Goal: Transaction & Acquisition: Purchase product/service

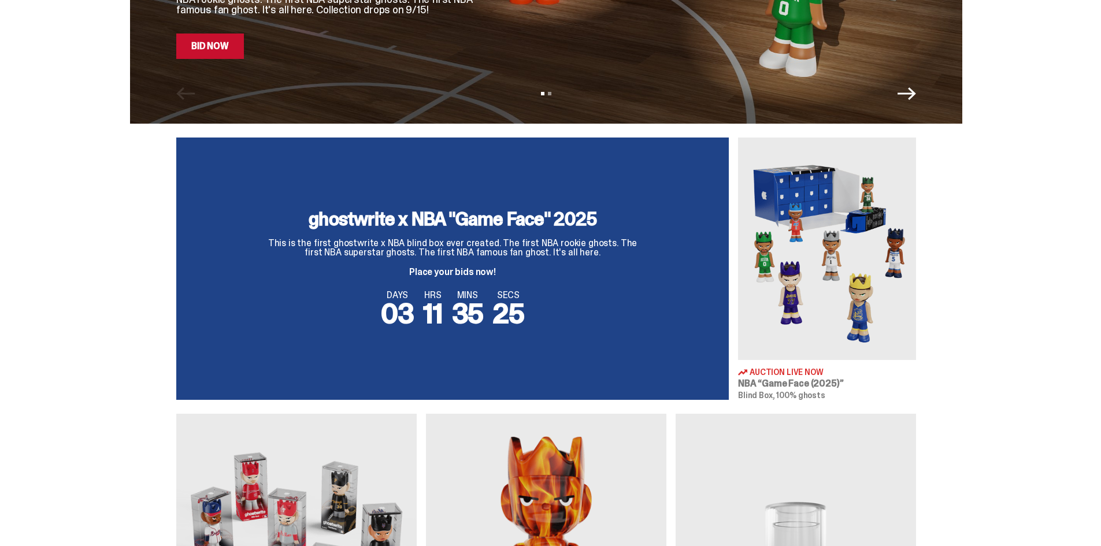
scroll to position [292, 0]
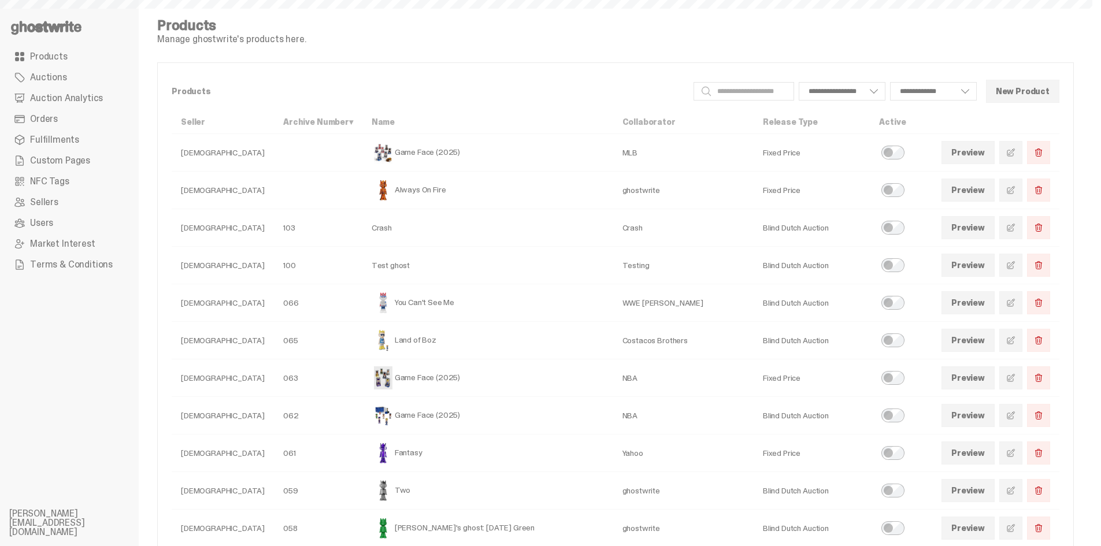
select select
click at [59, 165] on span "Custom Pages" at bounding box center [60, 160] width 60 height 9
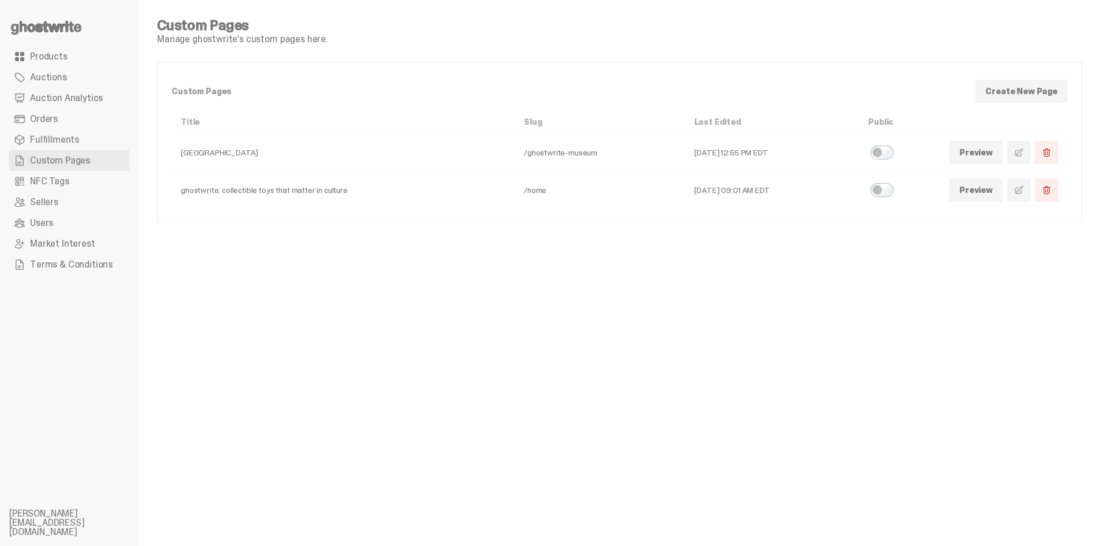
click at [1018, 191] on span at bounding box center [1018, 189] width 9 height 9
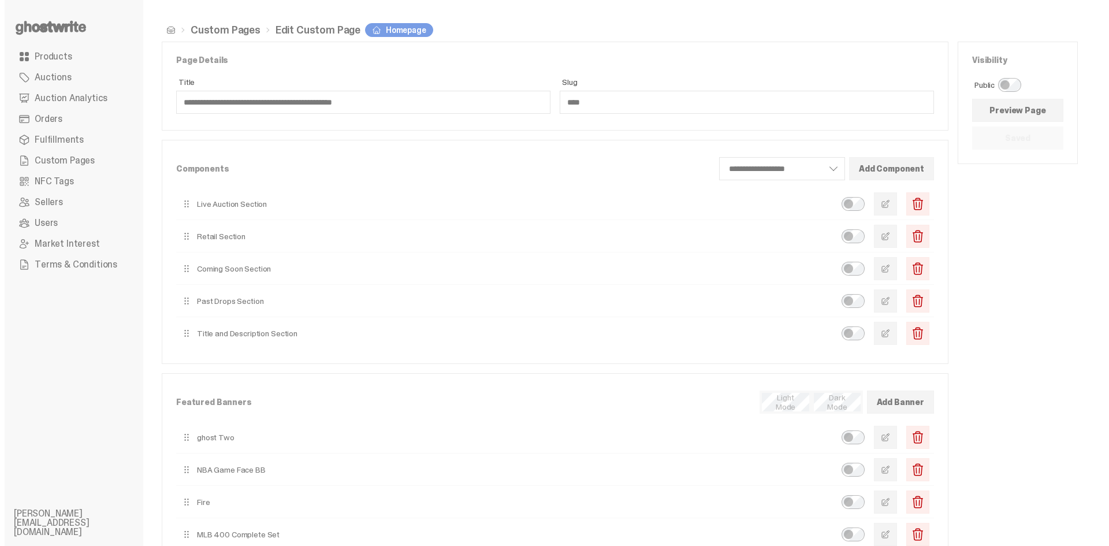
scroll to position [128, 0]
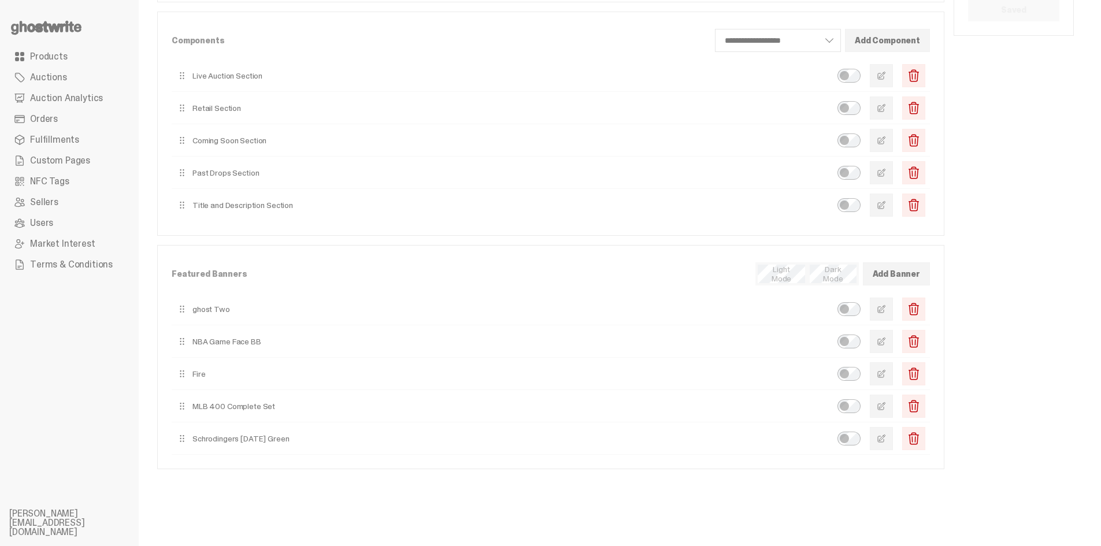
click at [893, 351] on button "button" at bounding box center [880, 341] width 23 height 23
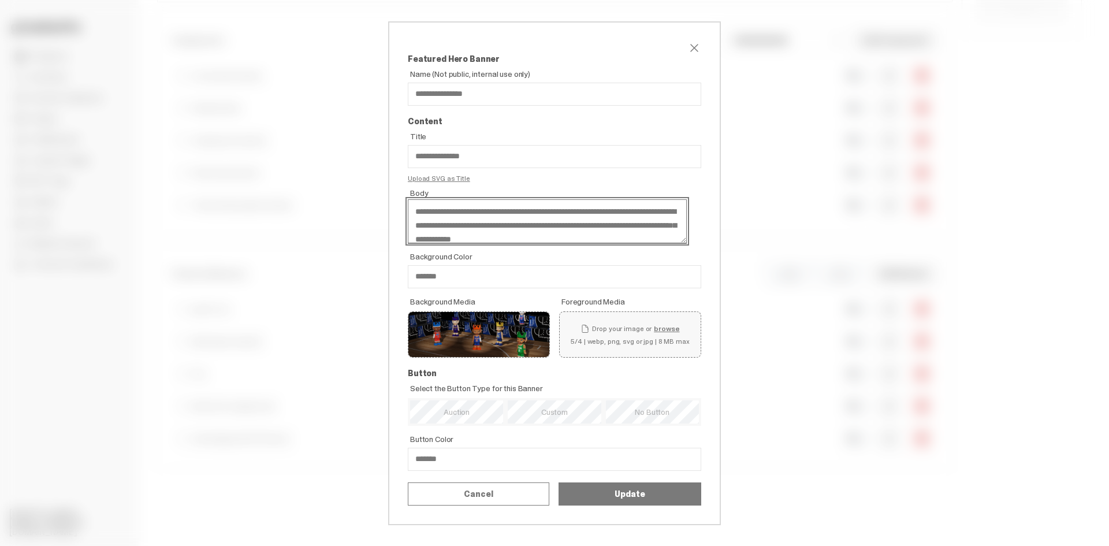
click at [525, 212] on textarea "**********" at bounding box center [547, 221] width 279 height 44
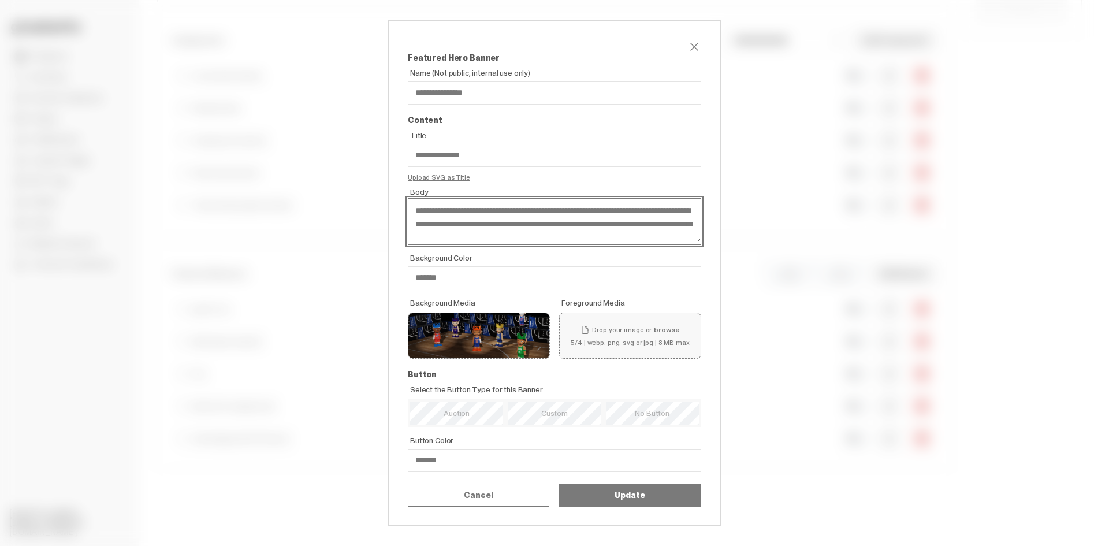
click at [581, 217] on textarea "**********" at bounding box center [554, 221] width 293 height 46
click at [453, 215] on textarea "**********" at bounding box center [554, 221] width 293 height 46
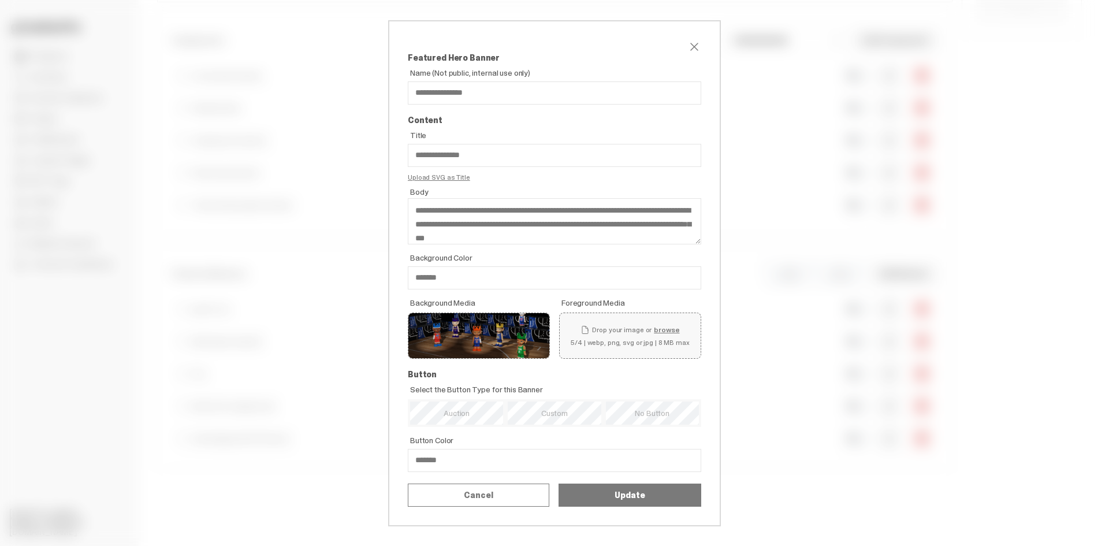
click at [623, 507] on button "Update" at bounding box center [630, 495] width 143 height 23
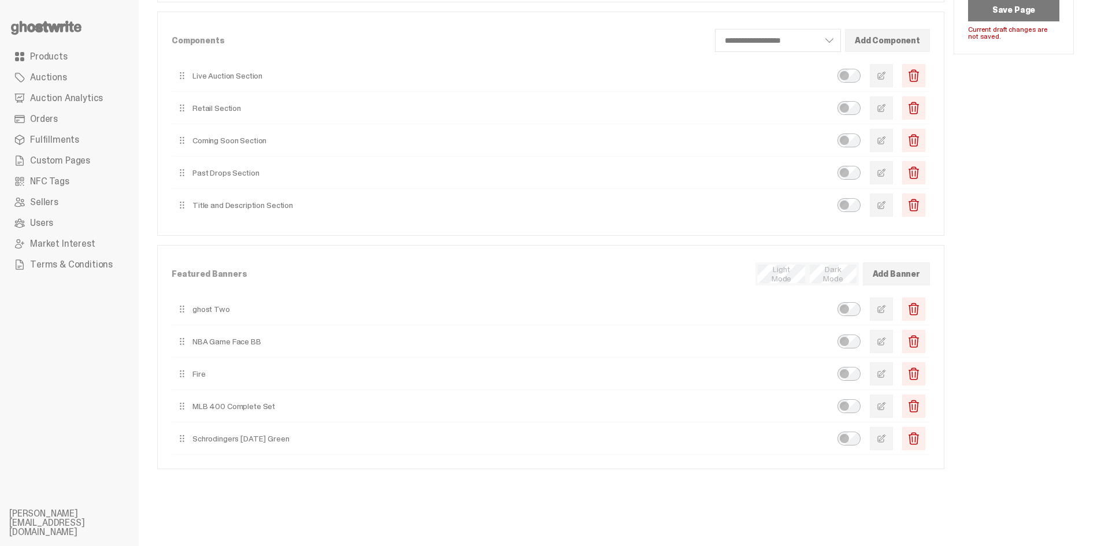
click at [1056, 5] on button "Save Page" at bounding box center [1013, 9] width 91 height 23
click at [886, 337] on span "button" at bounding box center [880, 341] width 9 height 9
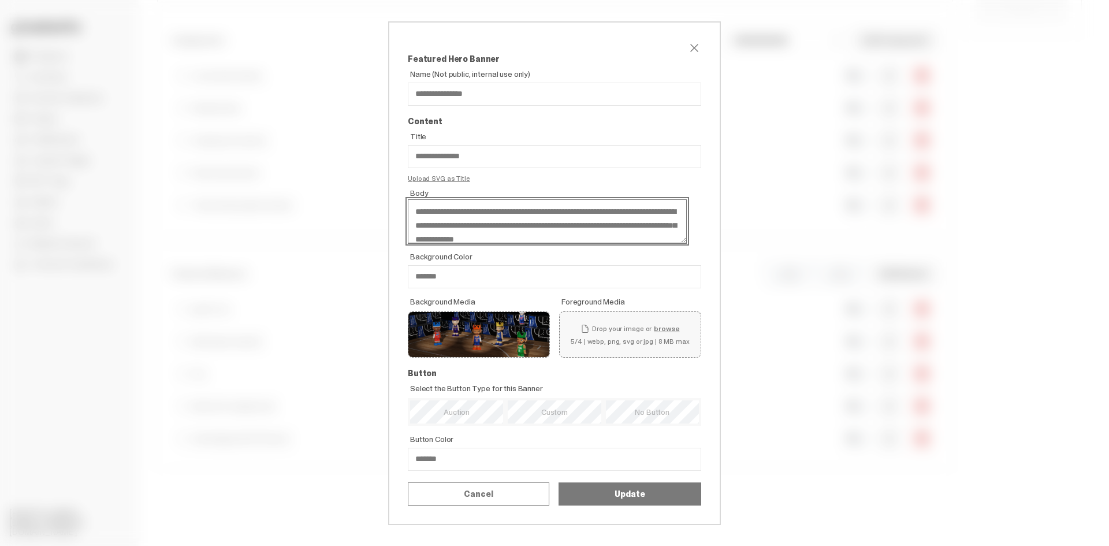
click at [457, 220] on textarea "**********" at bounding box center [547, 221] width 279 height 44
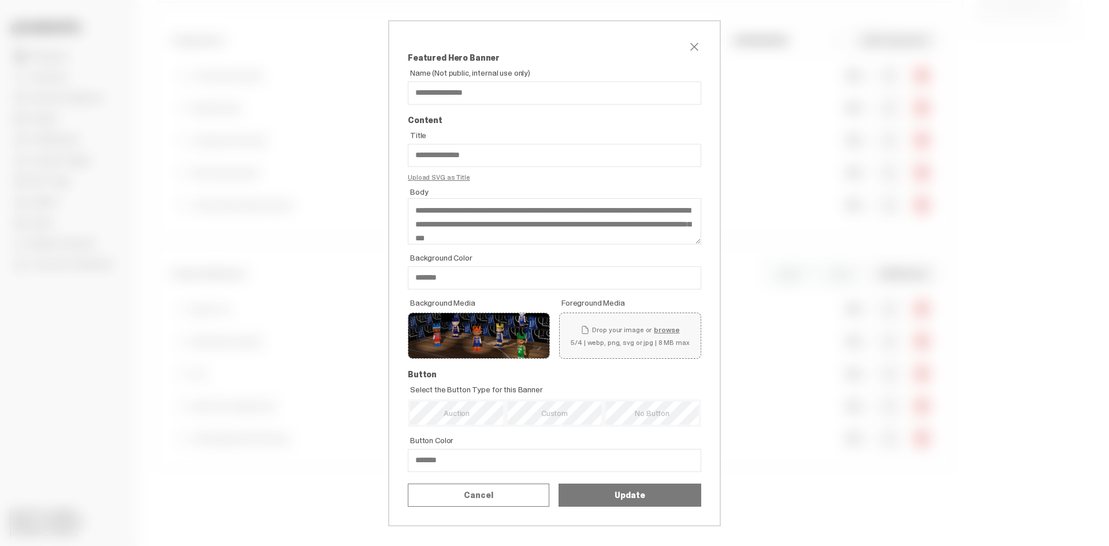
click at [638, 507] on button "Update" at bounding box center [630, 495] width 143 height 23
type textarea "**********"
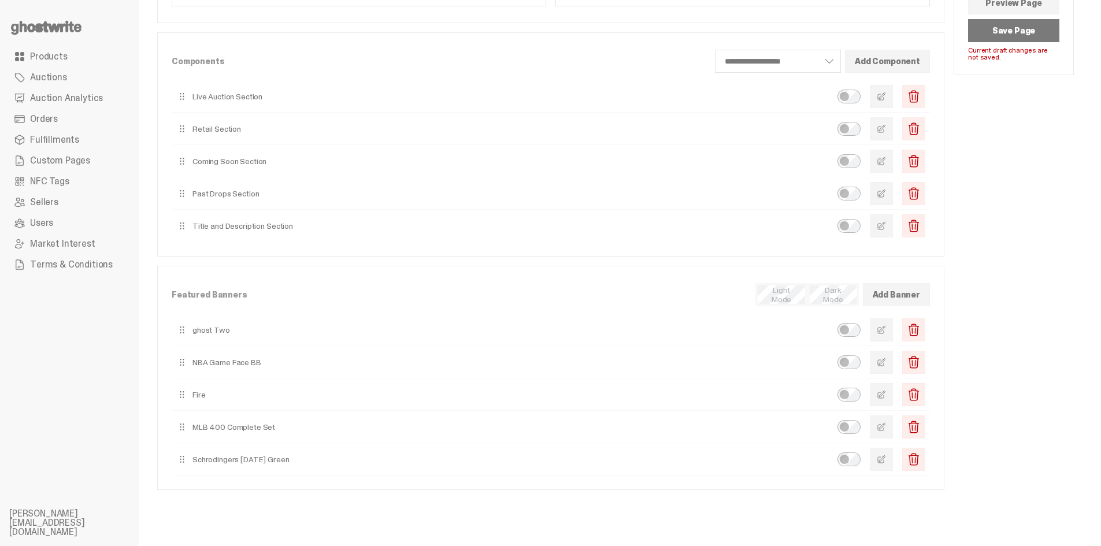
scroll to position [105, 0]
click at [1028, 30] on button "Save Page" at bounding box center [1013, 32] width 91 height 23
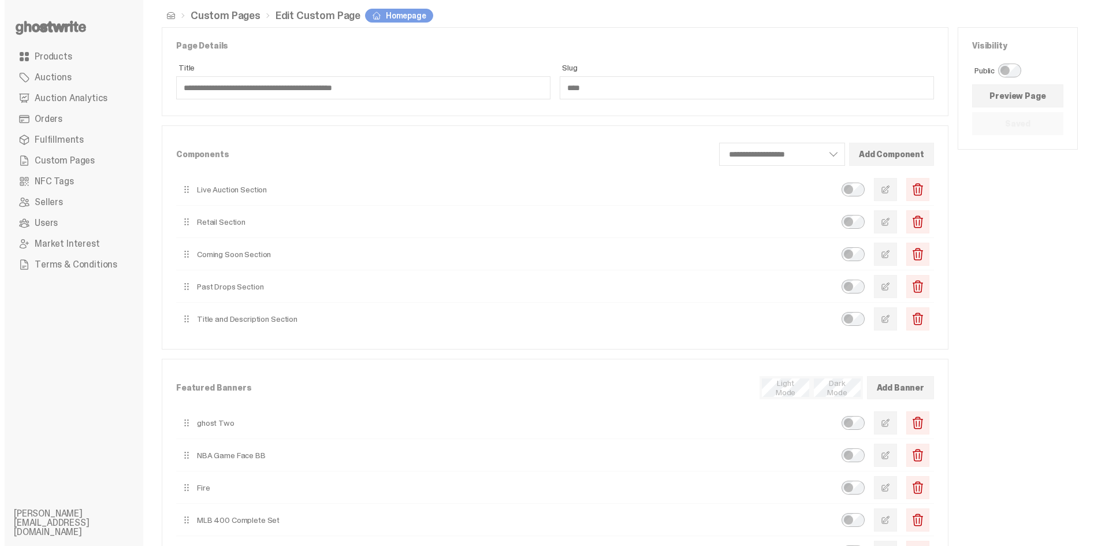
scroll to position [0, 0]
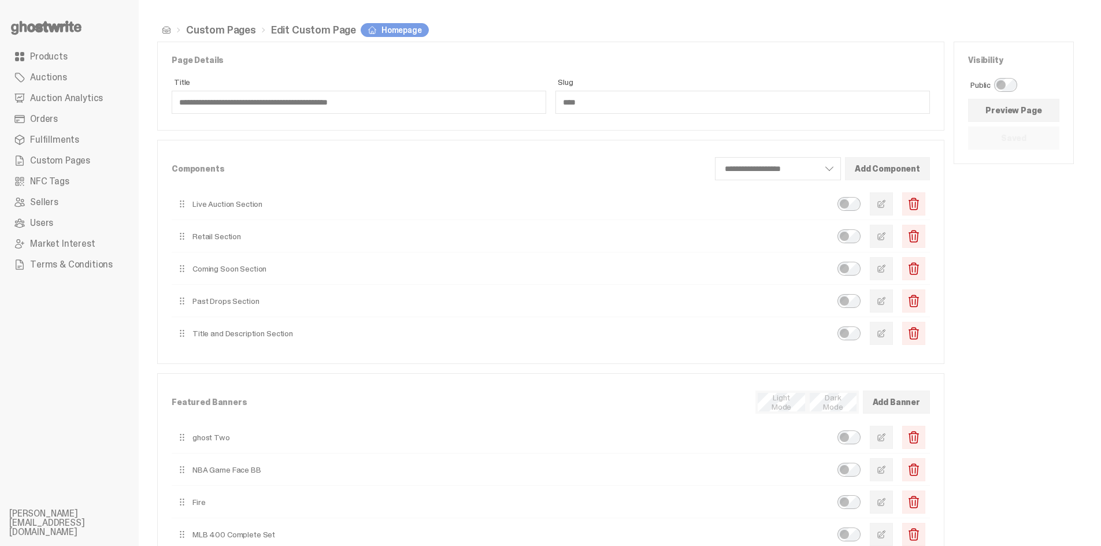
click at [884, 270] on button "button" at bounding box center [880, 268] width 23 height 23
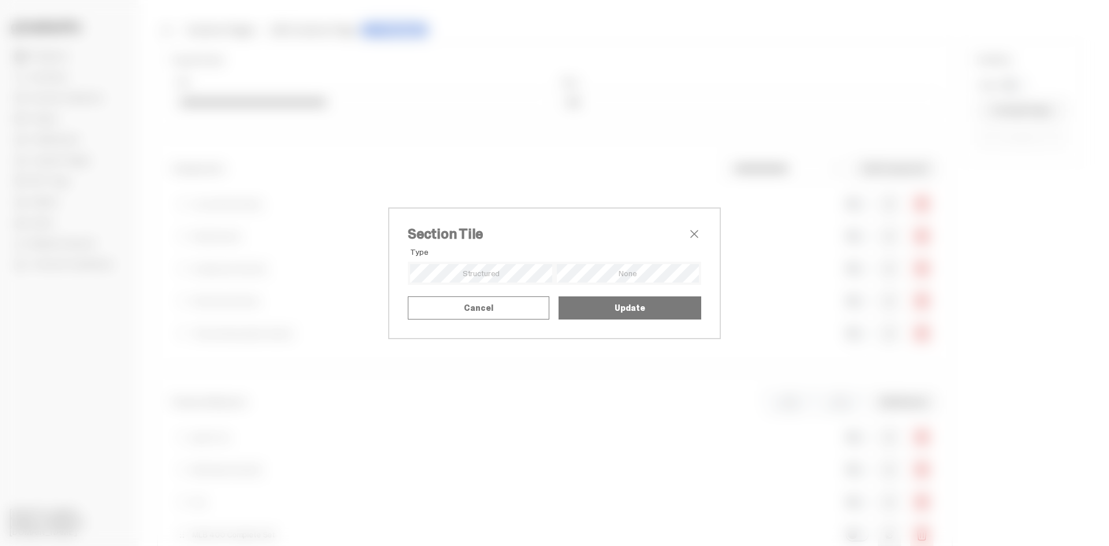
click at [0, 0] on div "Select a product Game Face (2025)" at bounding box center [0, 0] width 0 height 0
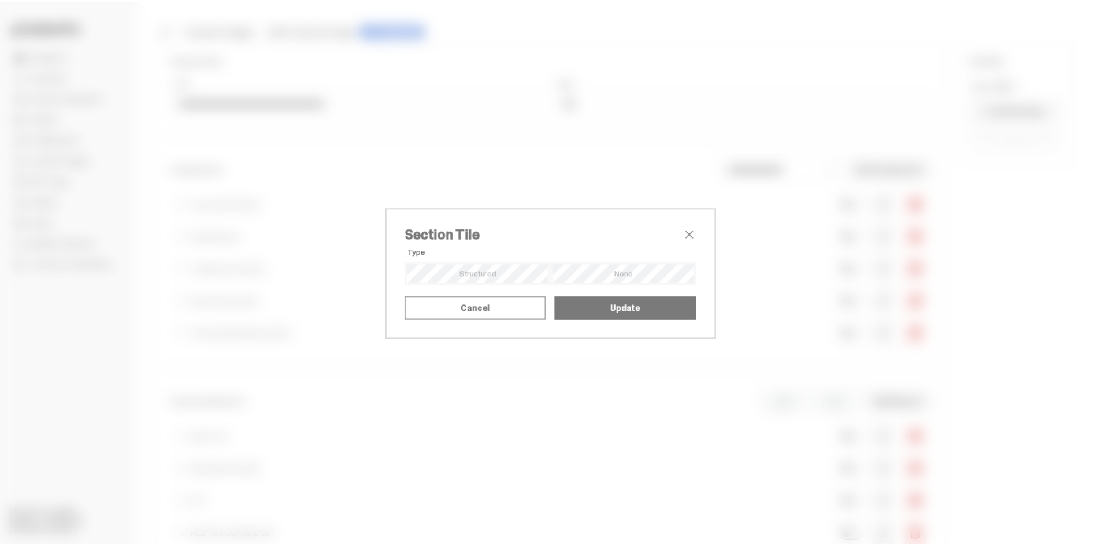
scroll to position [58, 0]
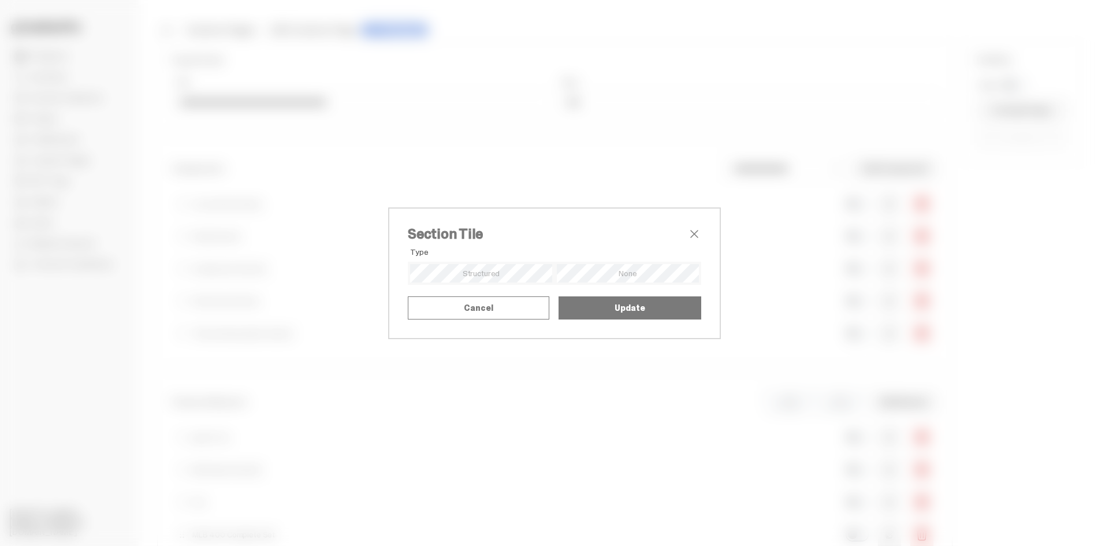
click at [0, 0] on td "Land of Boz" at bounding box center [0, 0] width 0 height 0
drag, startPoint x: 694, startPoint y: 270, endPoint x: 686, endPoint y: 310, distance: 41.1
click at [0, 0] on div "Alignment Mode Title Upload SVG as Title Title SVG Drop your image or browse 3/…" at bounding box center [0, 0] width 0 height 0
click at [693, 227] on span "close" at bounding box center [694, 234] width 14 height 14
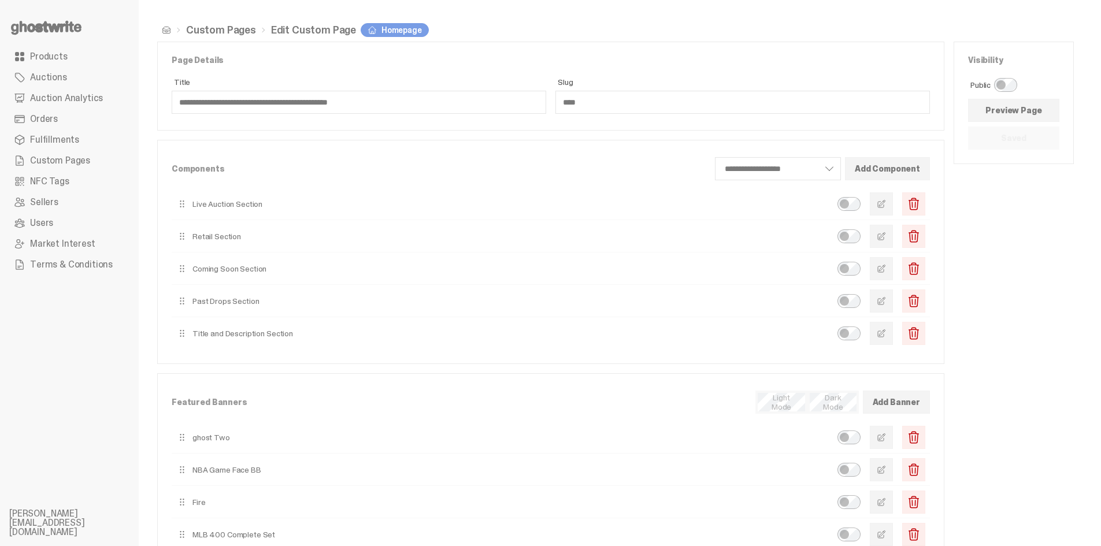
click at [886, 207] on span "button" at bounding box center [880, 203] width 9 height 9
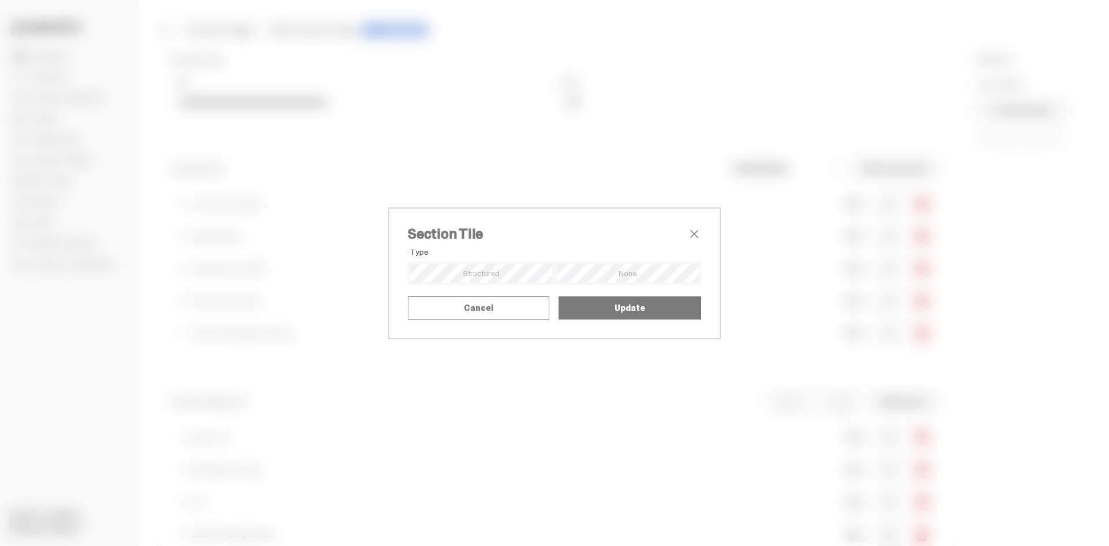
drag, startPoint x: 689, startPoint y: 271, endPoint x: 683, endPoint y: 305, distance: 34.6
click at [0, 0] on div "Alignment Mode Title Upload SVG as Title Title SVG Drop your image or browse 3/…" at bounding box center [0, 0] width 0 height 0
drag, startPoint x: 512, startPoint y: 263, endPoint x: 498, endPoint y: 237, distance: 30.0
click at [0, 0] on textarea "**********" at bounding box center [0, 0] width 0 height 0
type textarea "**********"
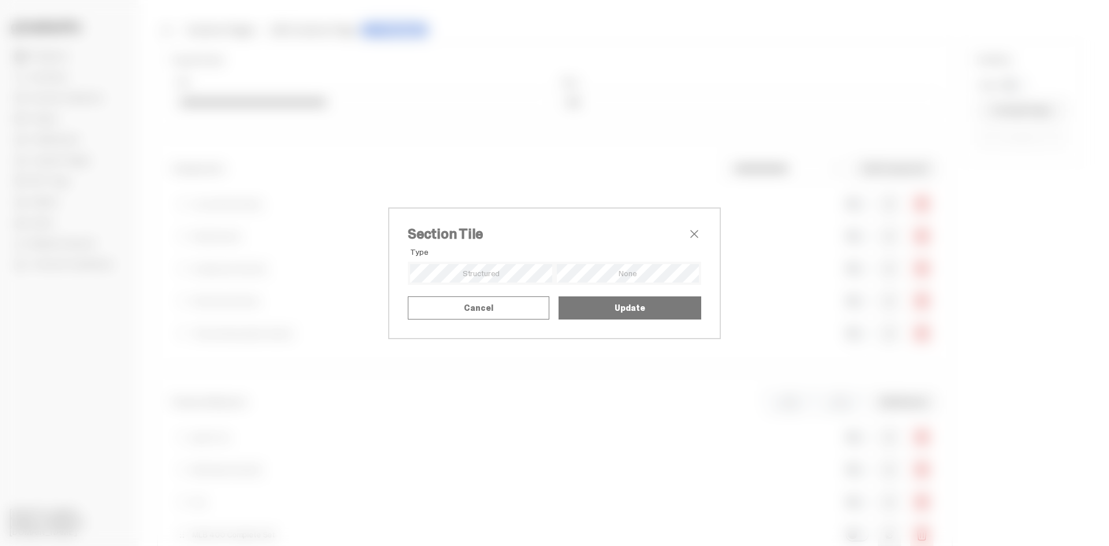
click at [617, 319] on button "Update" at bounding box center [630, 307] width 143 height 23
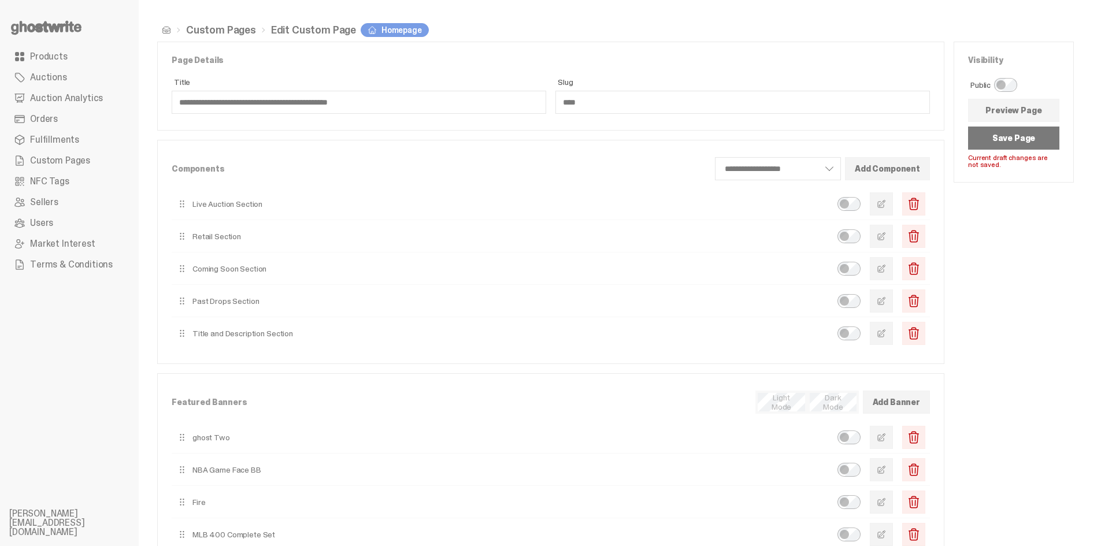
click at [1029, 142] on button "Save Page" at bounding box center [1013, 138] width 91 height 23
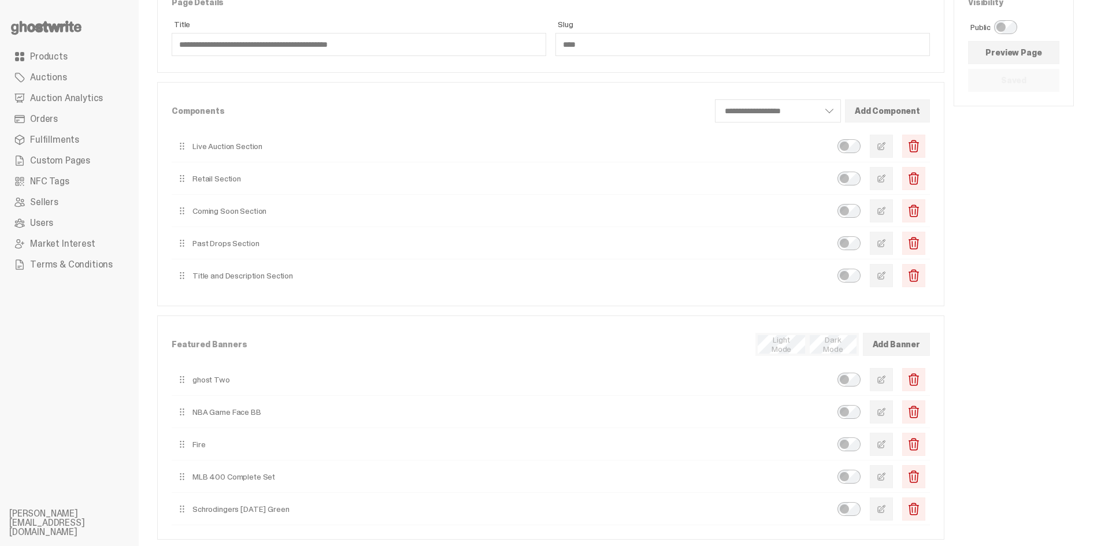
click at [886, 207] on span "button" at bounding box center [880, 210] width 9 height 9
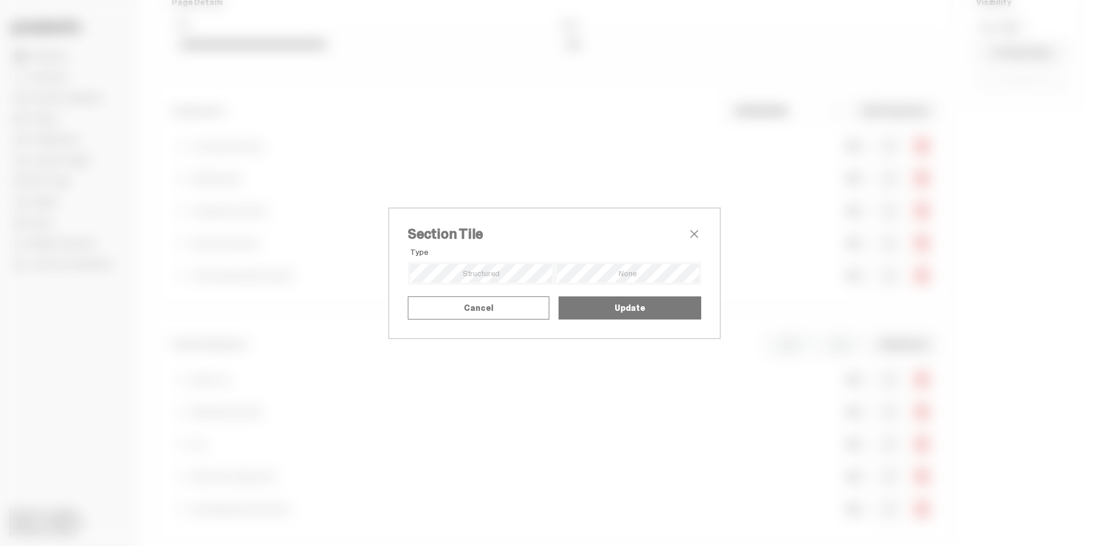
drag, startPoint x: 695, startPoint y: 272, endPoint x: 694, endPoint y: 313, distance: 41.0
click at [0, 0] on div "Alignment Mode Title Upload SVG as Title Title SVG Drop your image or browse 3/…" at bounding box center [0, 0] width 0 height 0
drag, startPoint x: 436, startPoint y: 233, endPoint x: 640, endPoint y: 260, distance: 205.7
click at [0, 0] on textarea "**********" at bounding box center [0, 0] width 0 height 0
paste textarea "**********"
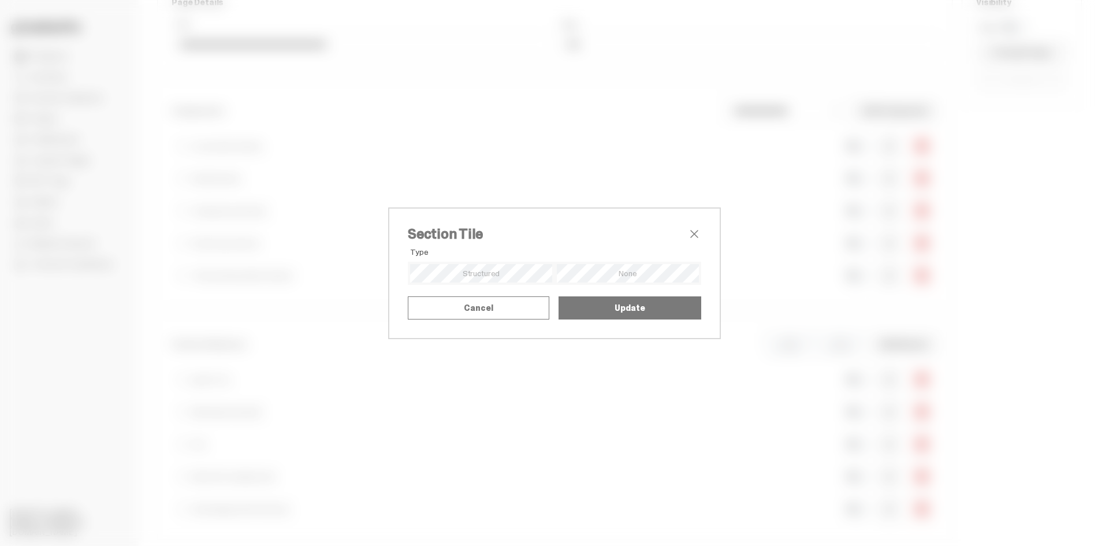
drag, startPoint x: 691, startPoint y: 273, endPoint x: 686, endPoint y: 319, distance: 47.1
click at [0, 0] on div "Alignment Mode Title Upload SVG as Title Title SVG Drop your image or browse 3/…" at bounding box center [0, 0] width 0 height 0
click at [648, 319] on button "Update" at bounding box center [630, 307] width 143 height 23
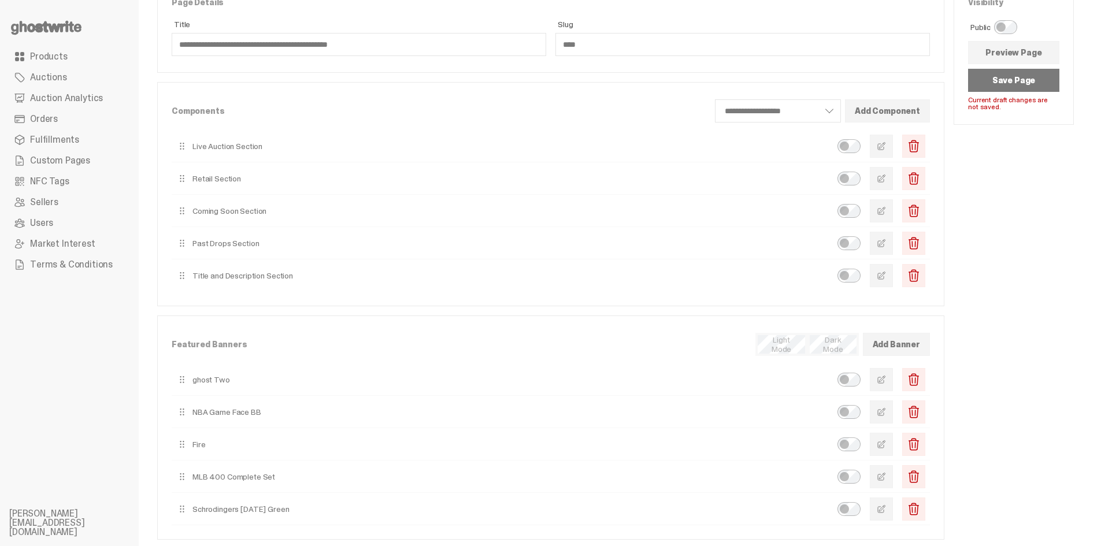
click at [1028, 85] on button "Save Page" at bounding box center [1013, 80] width 91 height 23
click at [892, 216] on button "button" at bounding box center [880, 210] width 23 height 23
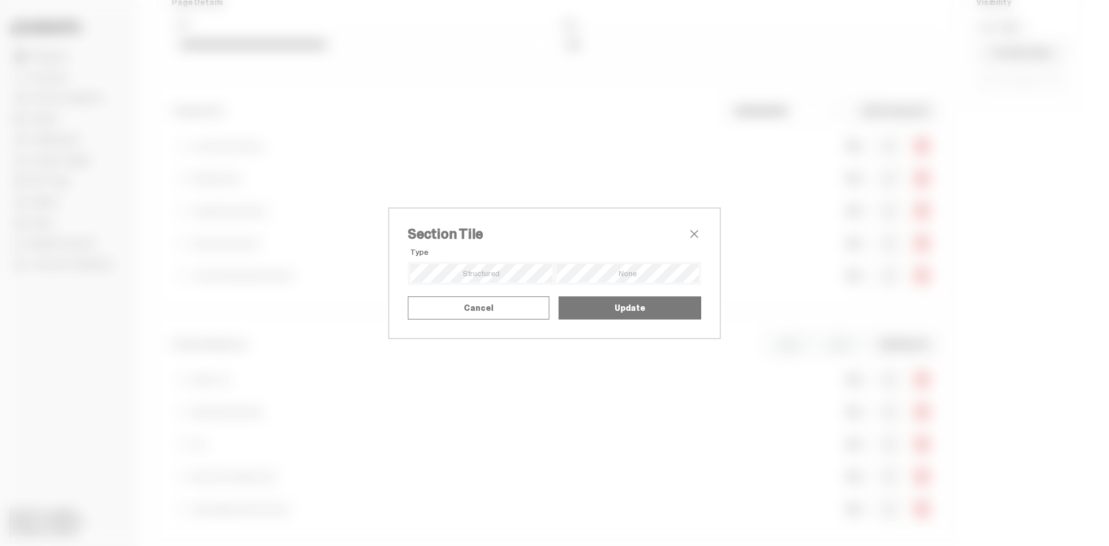
drag, startPoint x: 568, startPoint y: 240, endPoint x: 497, endPoint y: 241, distance: 71.1
click at [0, 0] on textarea "**********" at bounding box center [0, 0] width 0 height 0
click at [603, 319] on button "Update" at bounding box center [630, 307] width 143 height 23
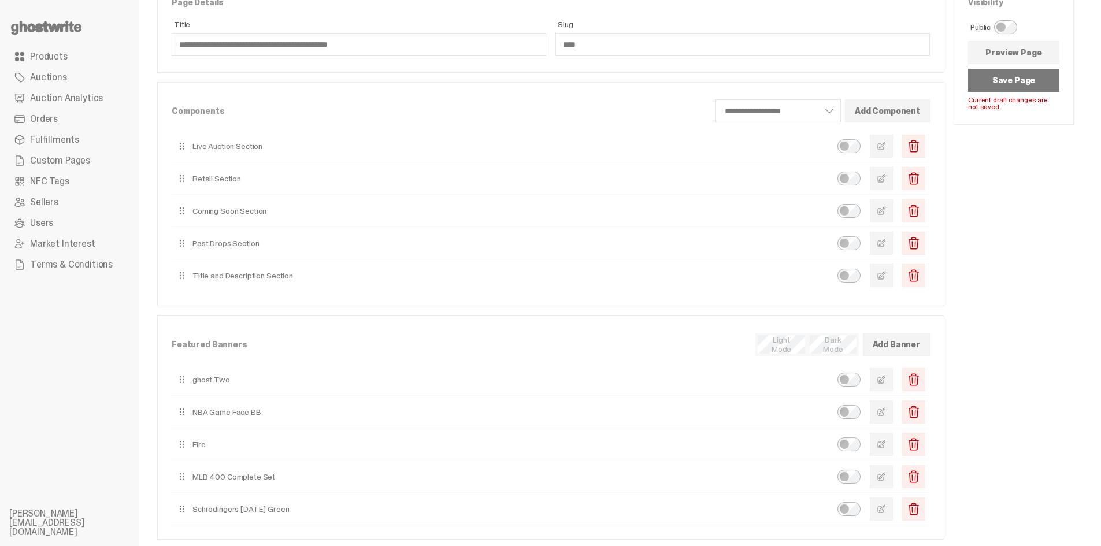
click at [1020, 81] on button "Save Page" at bounding box center [1013, 80] width 91 height 23
click at [893, 211] on button "button" at bounding box center [880, 210] width 23 height 23
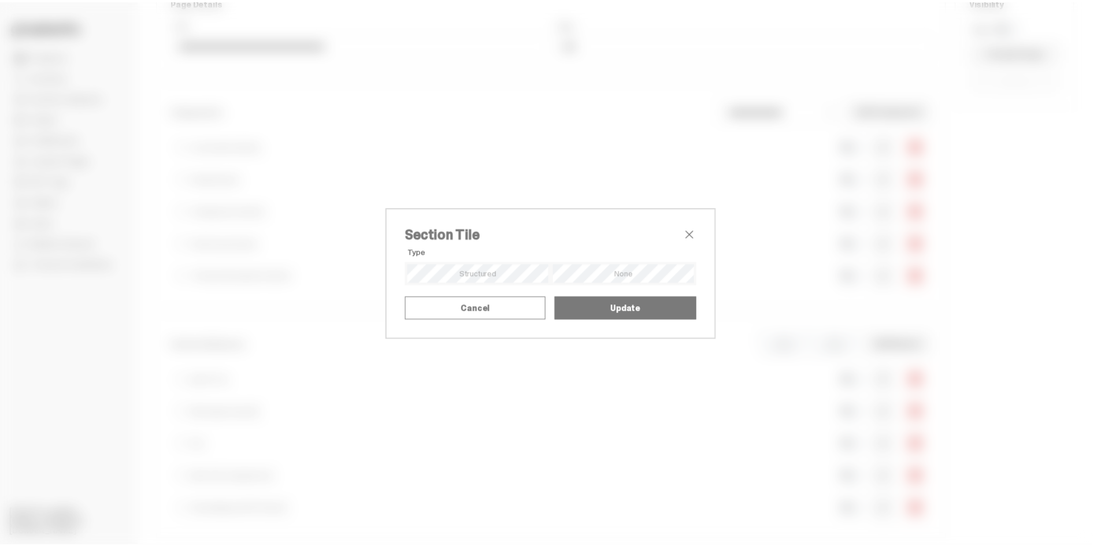
scroll to position [0, 0]
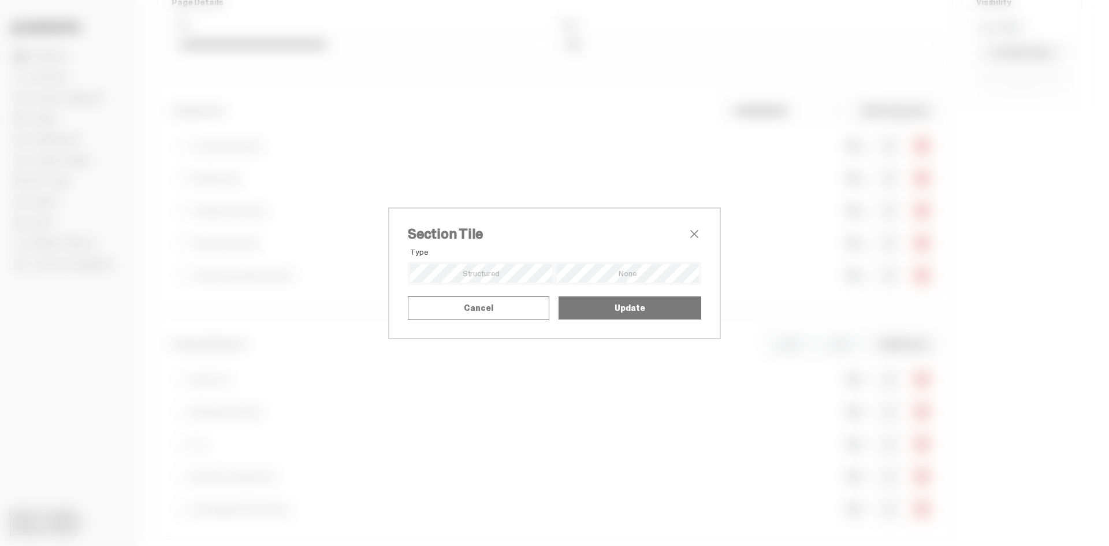
click at [603, 319] on button "Update" at bounding box center [630, 307] width 143 height 23
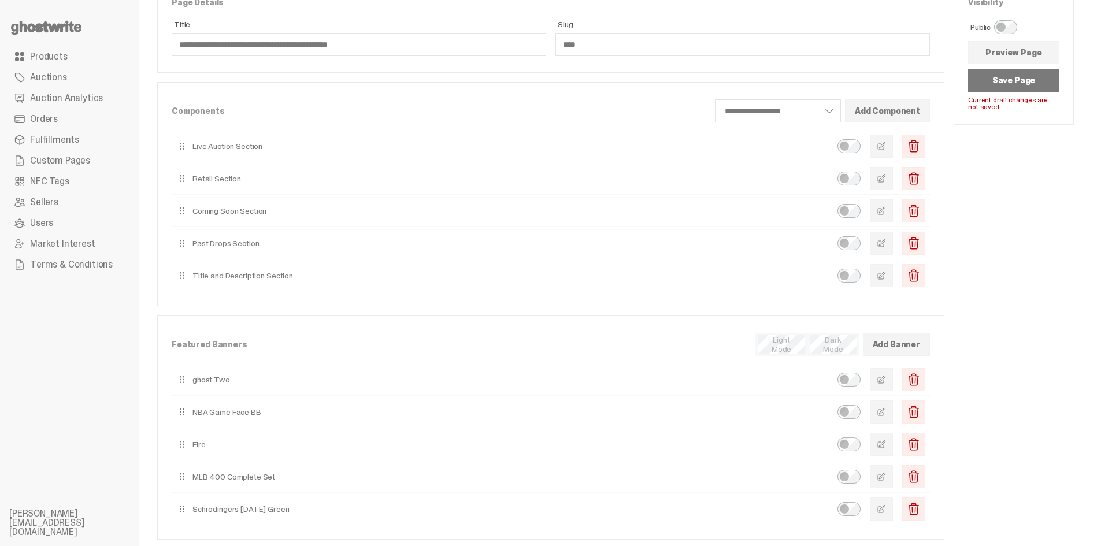
click at [1038, 75] on button "Save Page" at bounding box center [1013, 80] width 91 height 23
click at [893, 213] on button "button" at bounding box center [880, 210] width 23 height 23
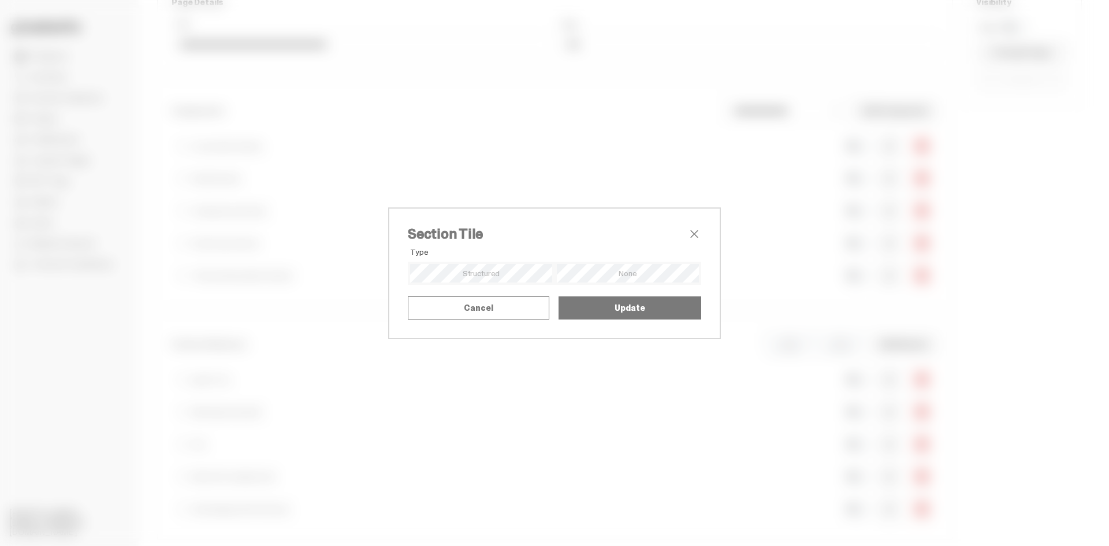
click at [0, 0] on textarea "**********" at bounding box center [0, 0] width 0 height 0
type textarea "**********"
click at [597, 319] on button "Update" at bounding box center [630, 307] width 143 height 23
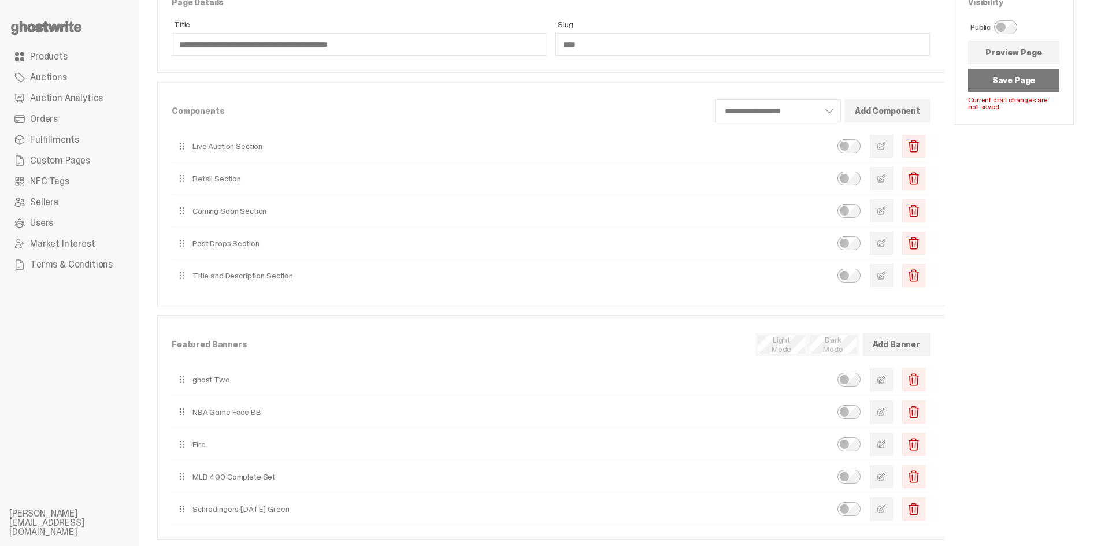
click at [1025, 81] on button "Save Page" at bounding box center [1013, 80] width 91 height 23
click at [893, 213] on button "button" at bounding box center [880, 210] width 23 height 23
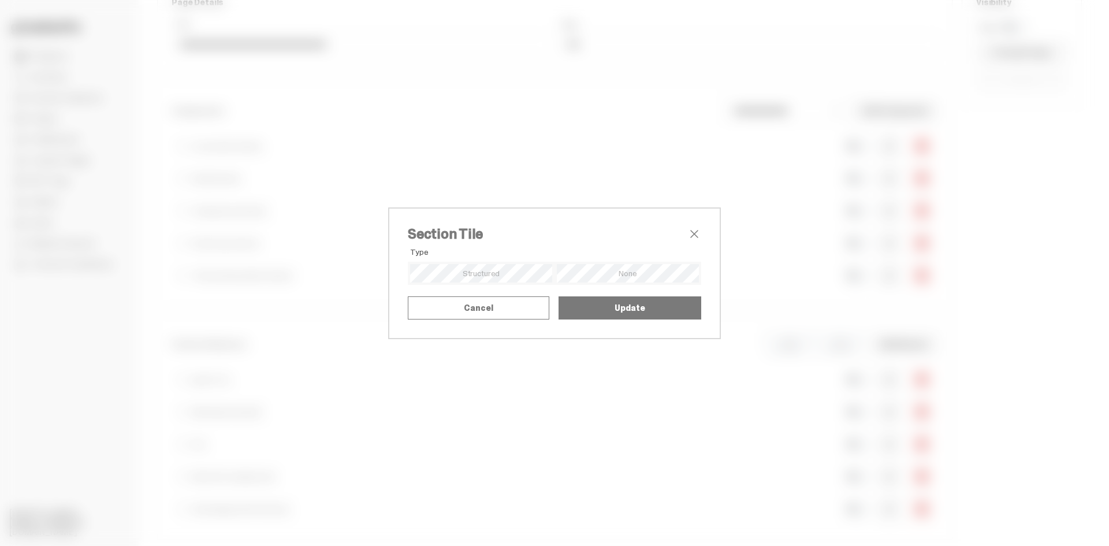
click at [0, 0] on input "*******" at bounding box center [0, 0] width 0 height 0
paste input "text"
type input "*******"
click at [606, 319] on button "Update" at bounding box center [630, 307] width 143 height 23
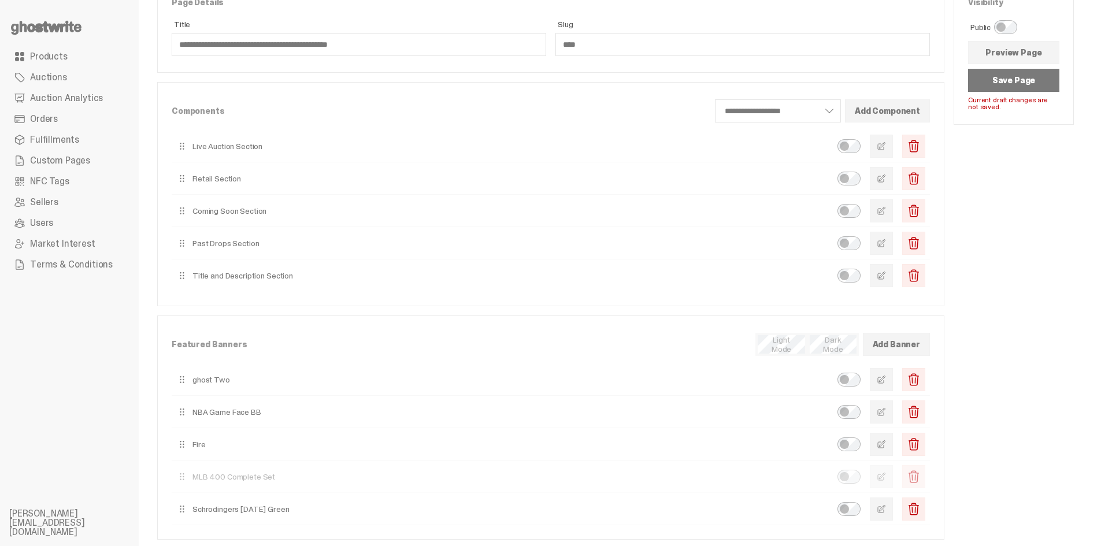
click at [510, 469] on li "MLB 400 Complete Set" at bounding box center [551, 476] width 758 height 32
click at [1000, 91] on button "Save Page" at bounding box center [1013, 80] width 91 height 23
click at [886, 209] on span "button" at bounding box center [880, 210] width 9 height 9
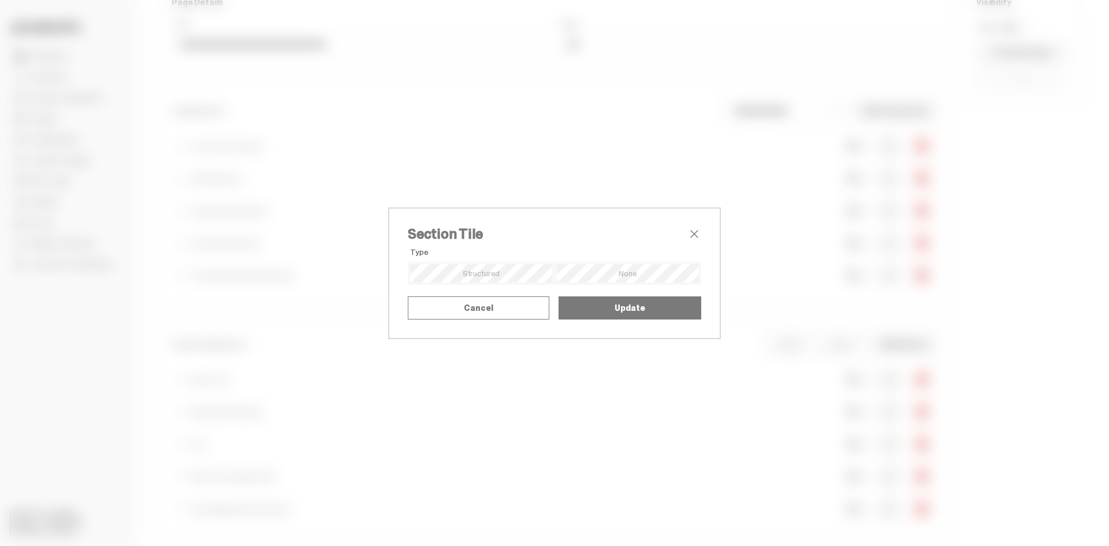
click at [697, 227] on span "close" at bounding box center [694, 234] width 14 height 14
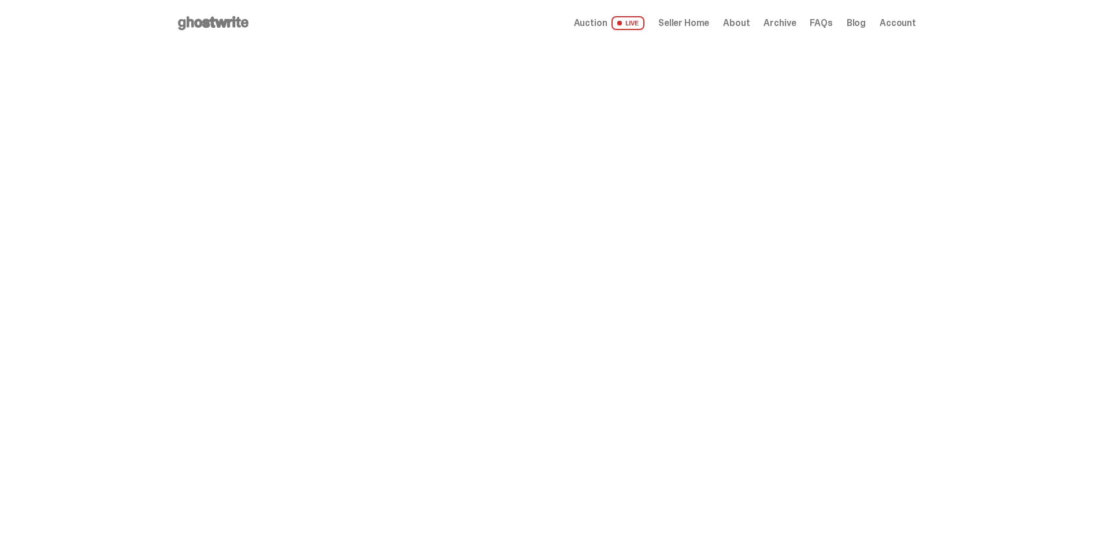
scroll to position [292, 0]
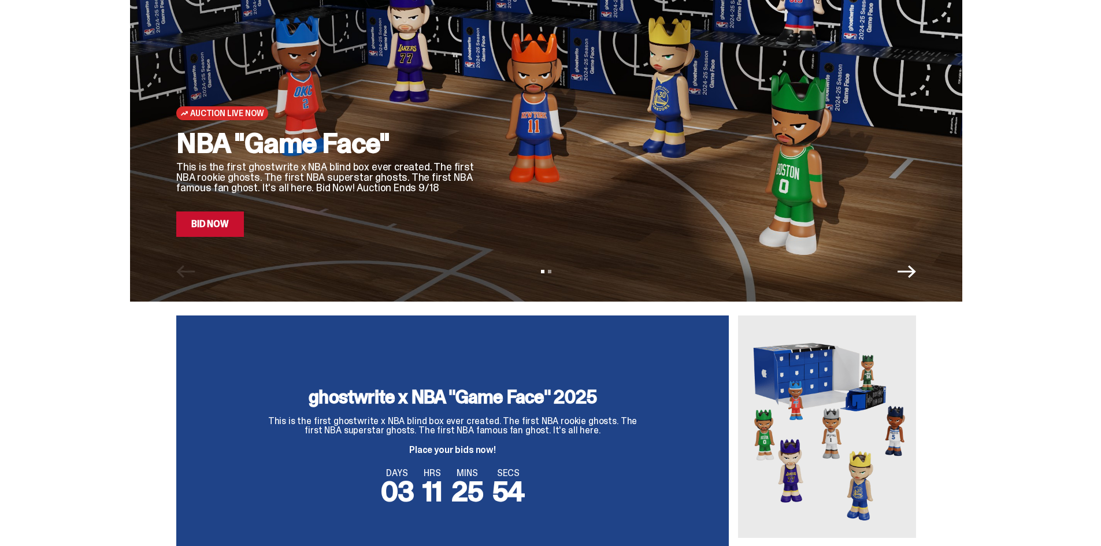
scroll to position [116, 0]
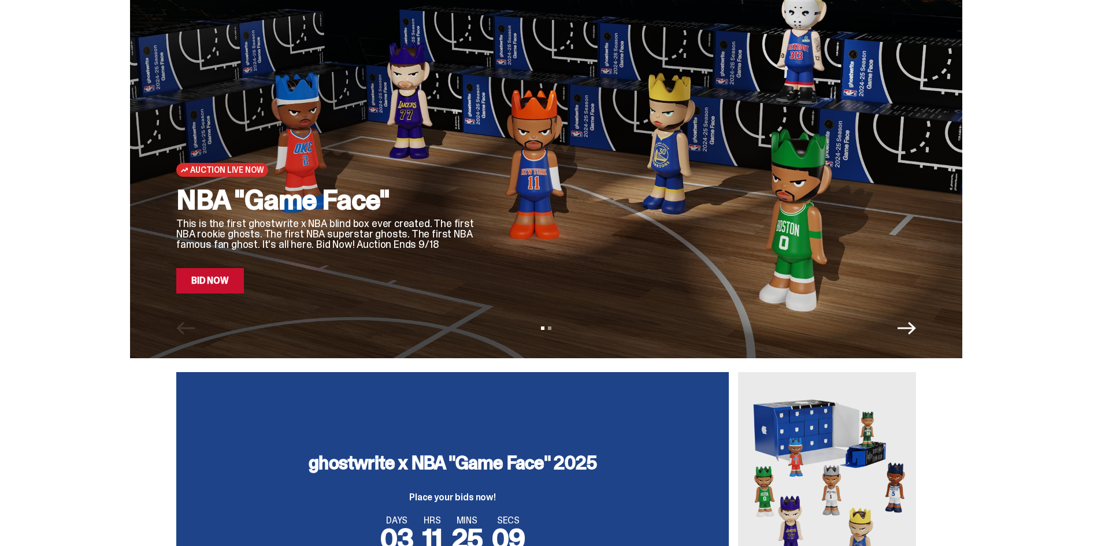
scroll to position [173, 0]
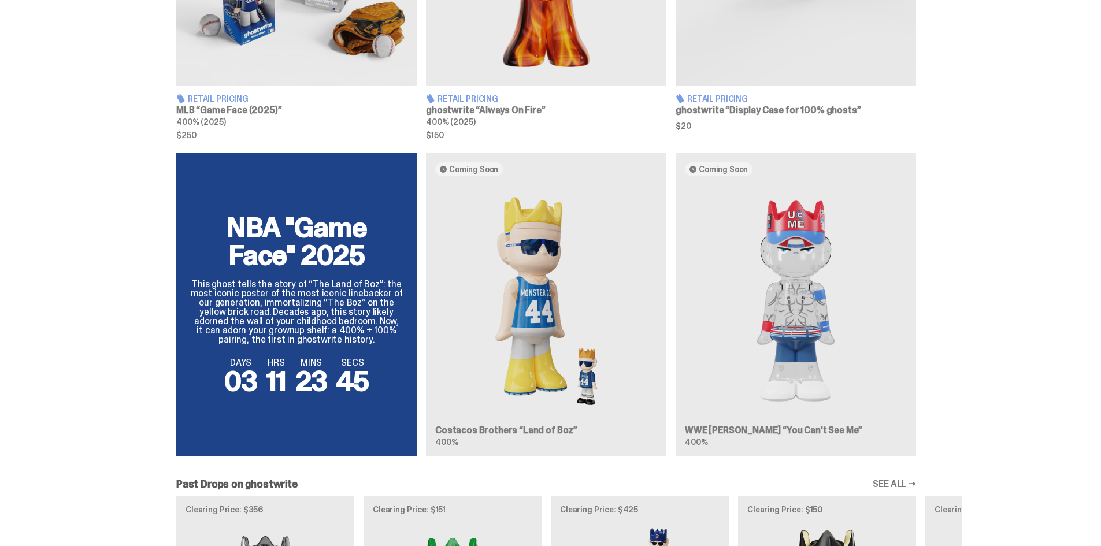
scroll to position [924, 0]
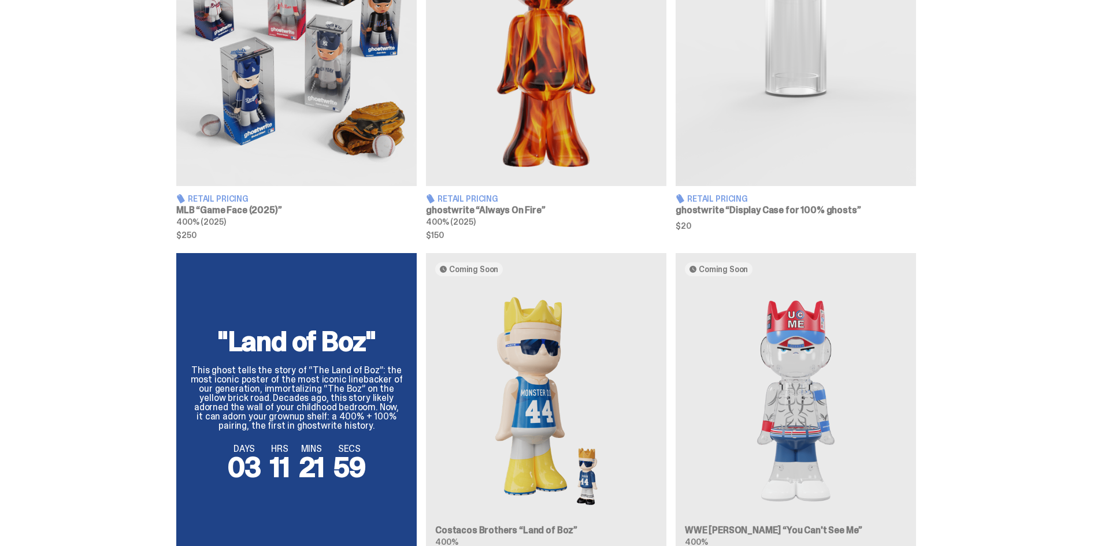
scroll to position [841, 0]
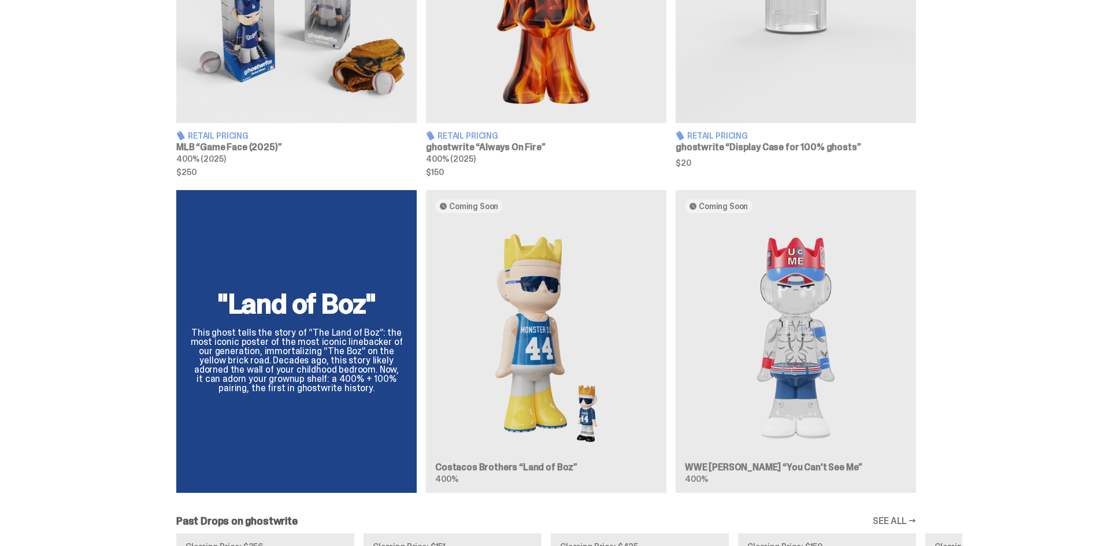
scroll to position [887, 0]
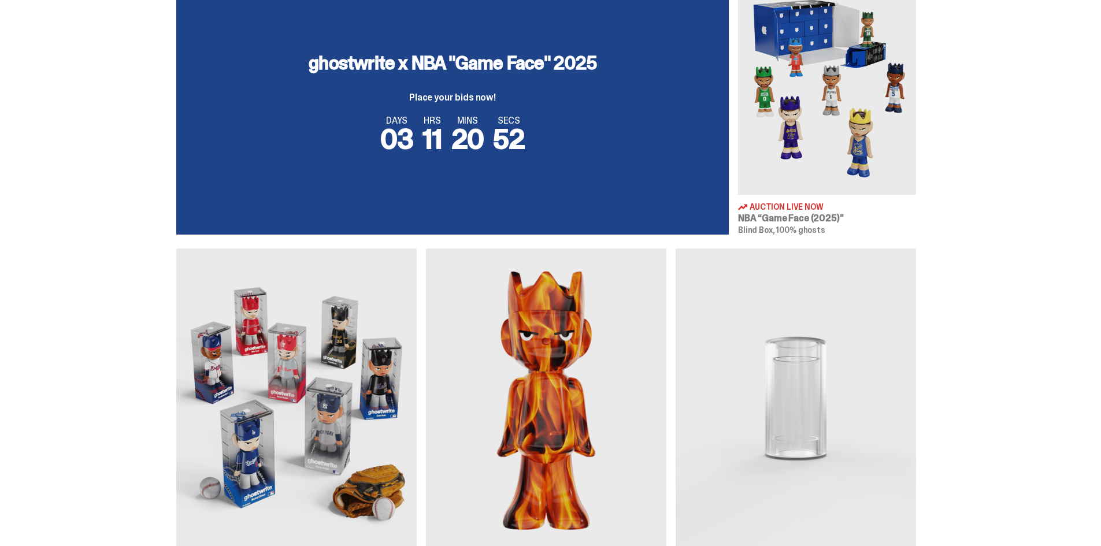
scroll to position [746, 0]
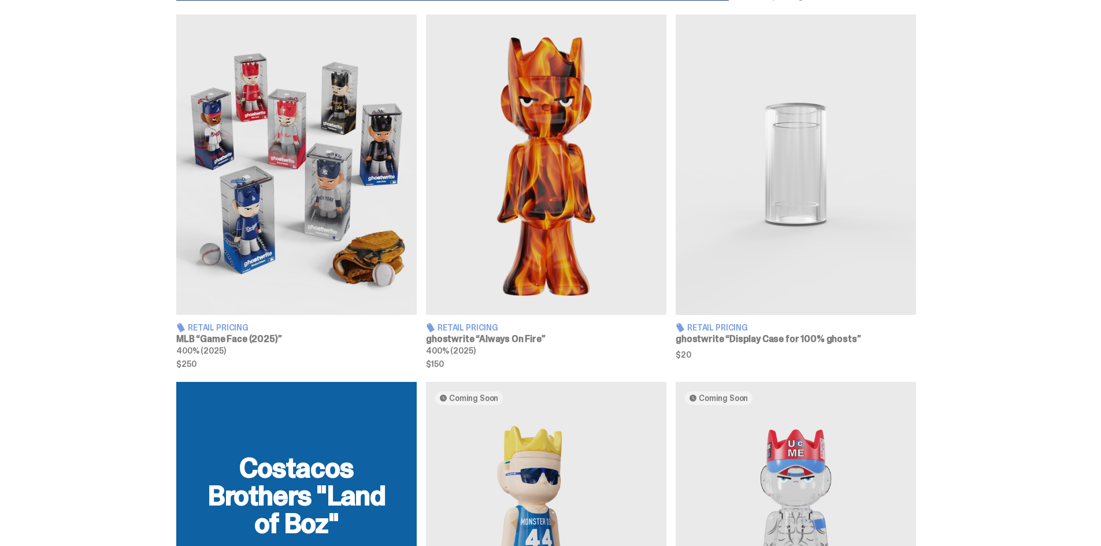
scroll to position [689, 0]
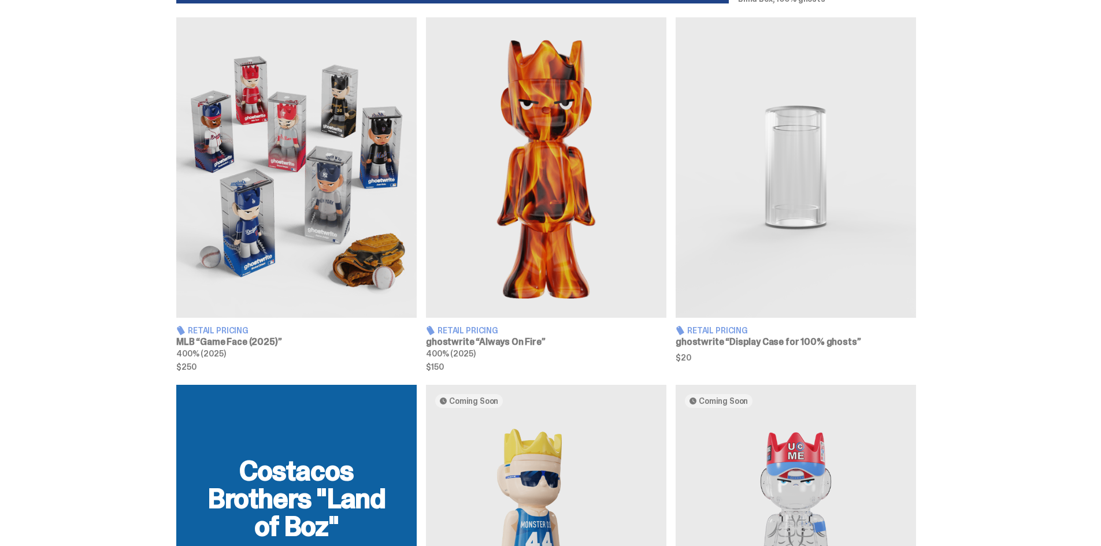
click at [247, 180] on img at bounding box center [296, 167] width 240 height 300
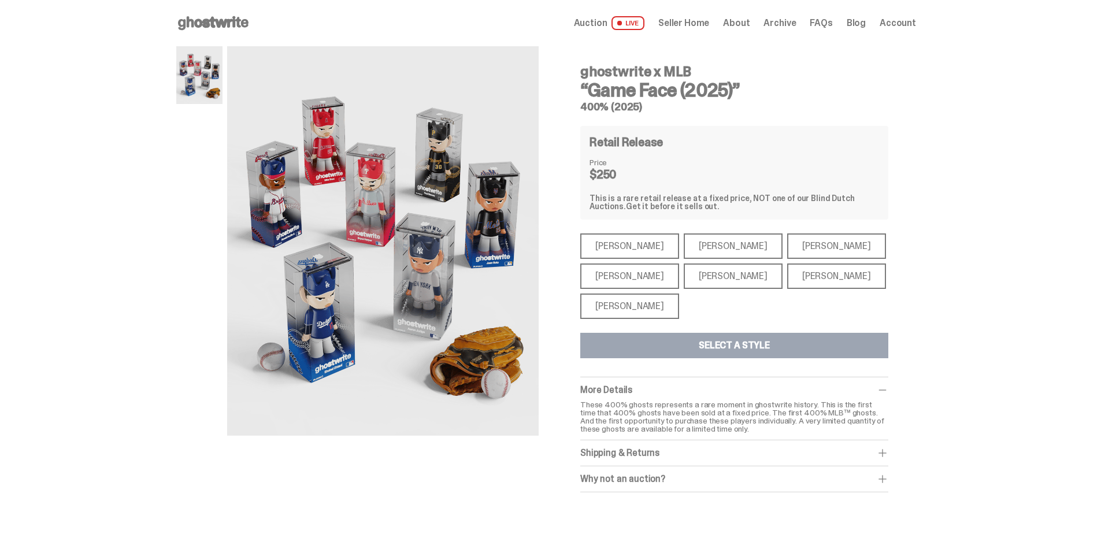
click at [616, 243] on div "Mike Trout" at bounding box center [629, 245] width 99 height 25
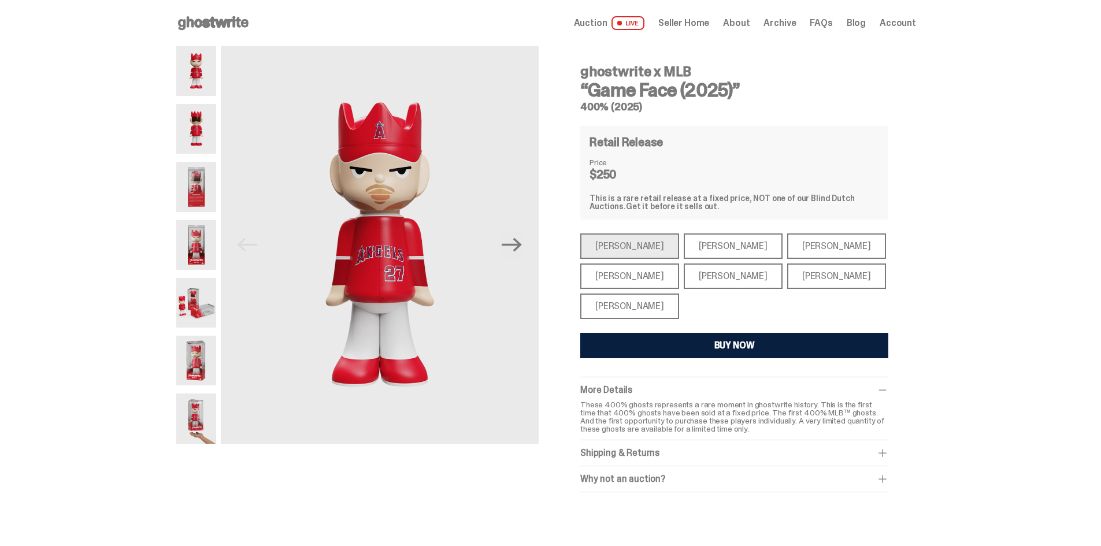
click at [706, 254] on div "Paul Skenes" at bounding box center [732, 245] width 99 height 25
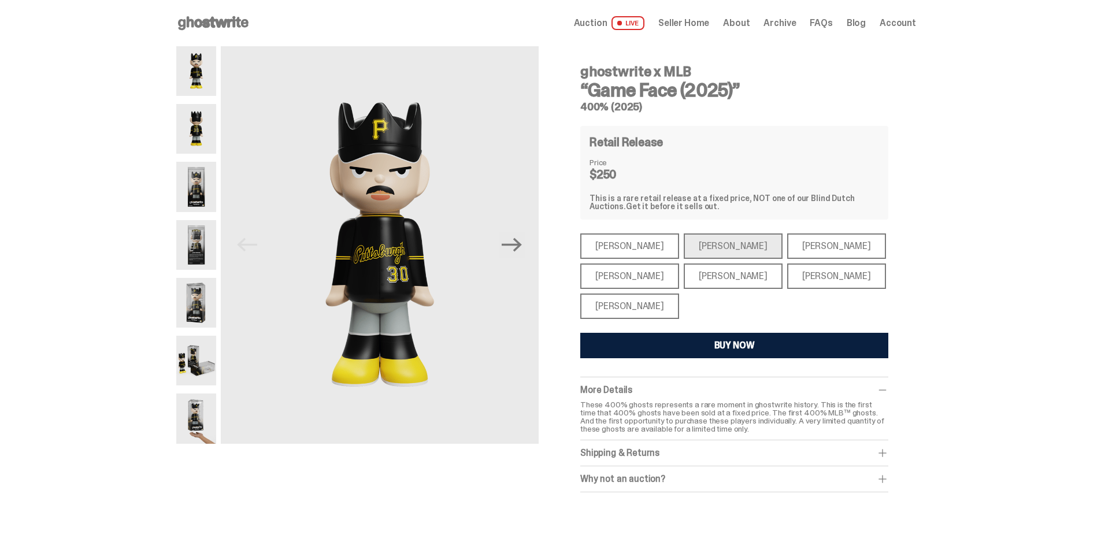
click at [787, 250] on div "Ronald Acuña Jr." at bounding box center [836, 245] width 99 height 25
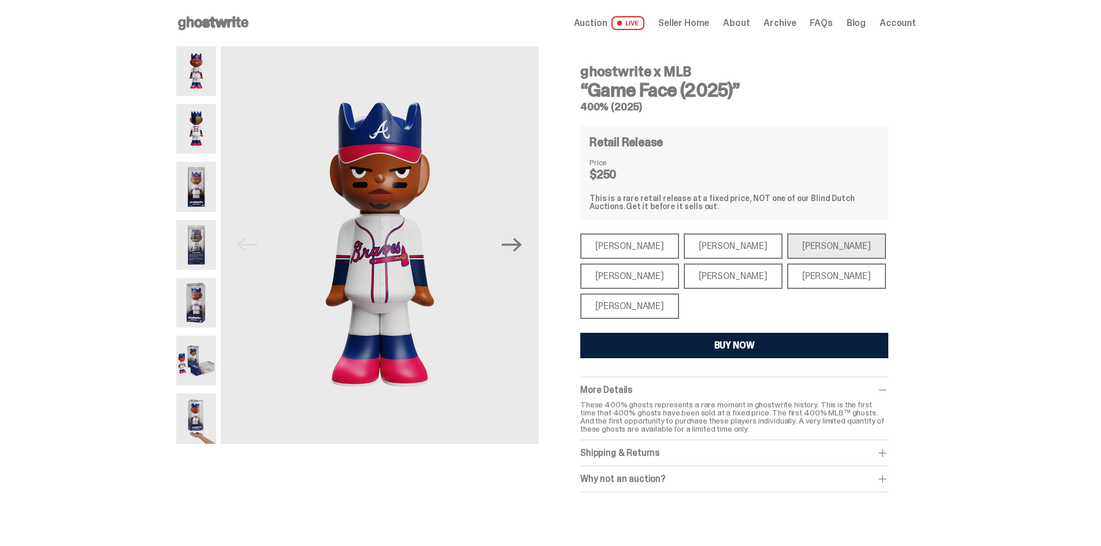
click at [800, 276] on div "Juan Soto" at bounding box center [836, 275] width 99 height 25
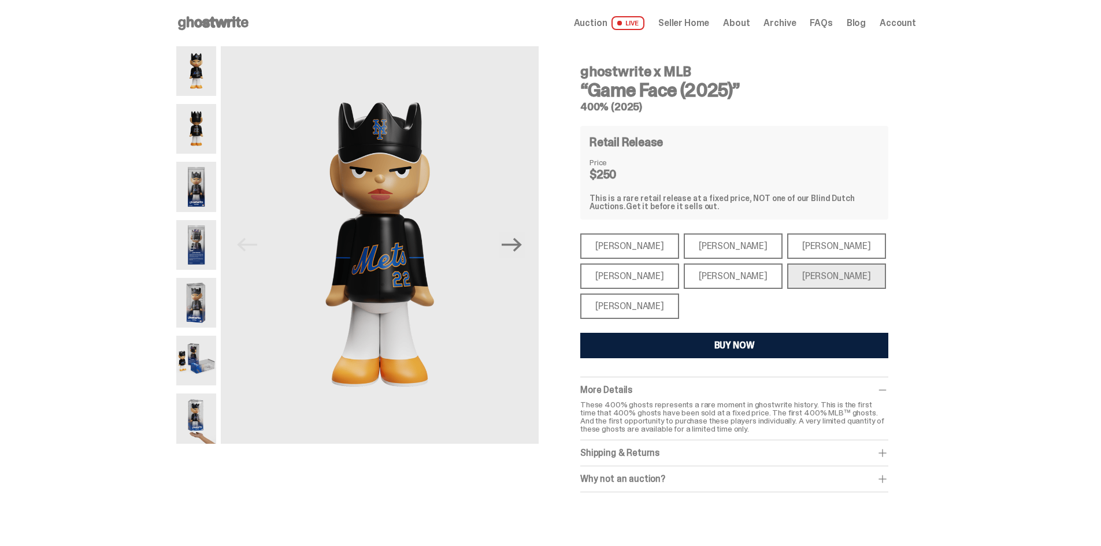
click at [730, 280] on div "Bryce Harper" at bounding box center [732, 275] width 99 height 25
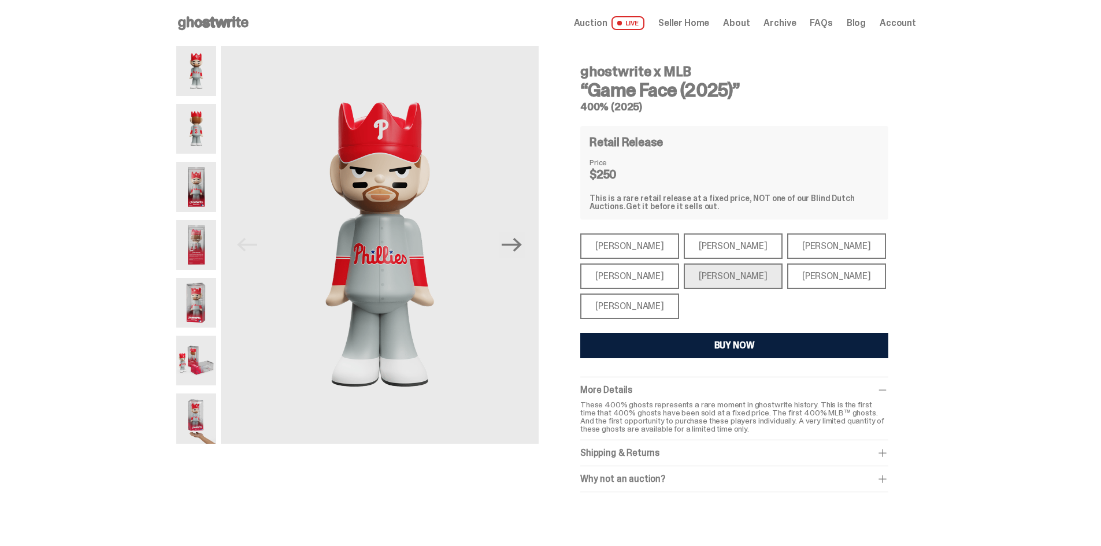
click at [644, 278] on div "Aaron Judge" at bounding box center [629, 275] width 99 height 25
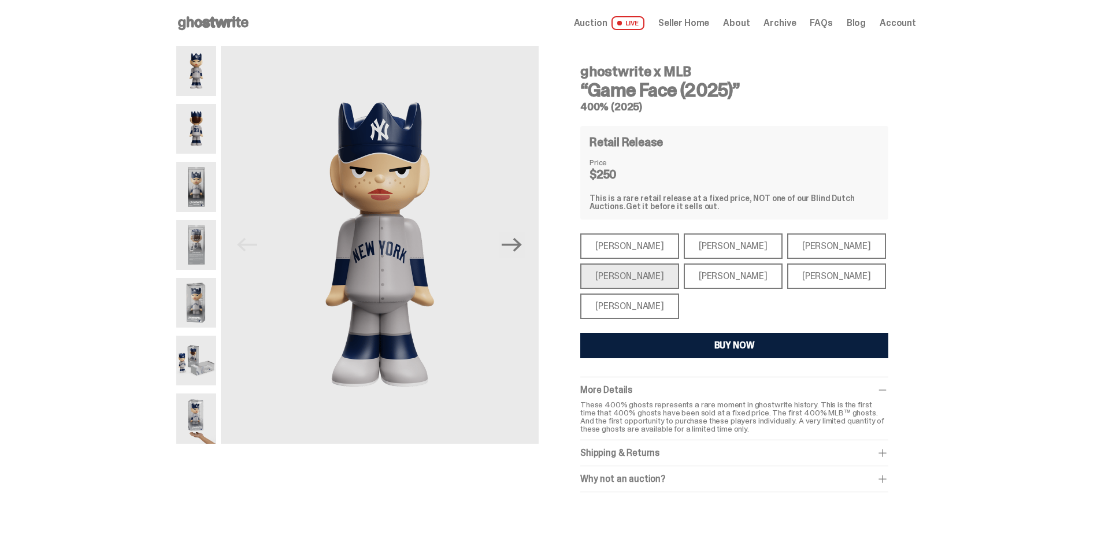
click at [630, 302] on div "Shohei Ohtani" at bounding box center [629, 305] width 99 height 25
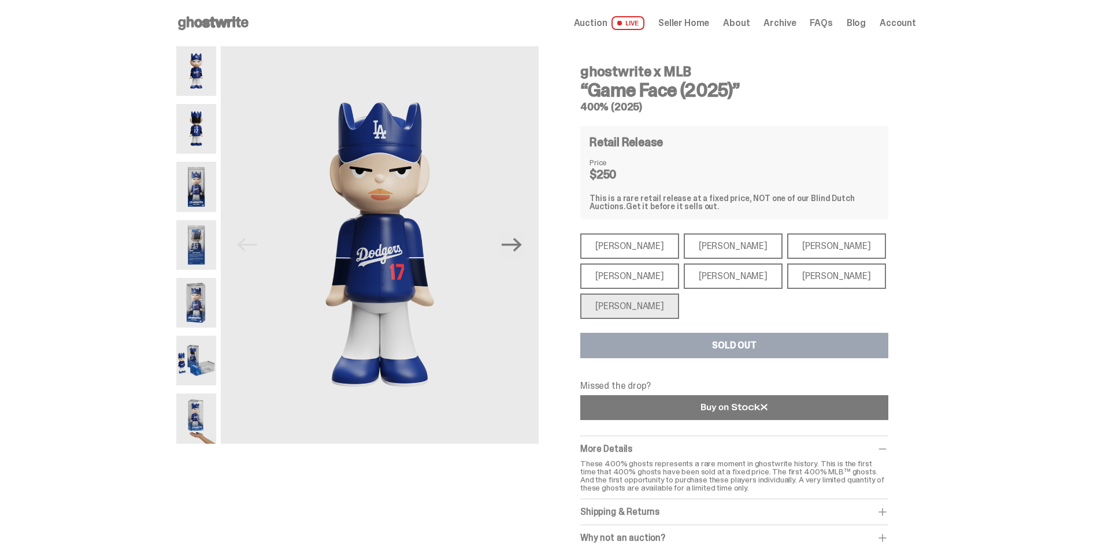
click at [717, 408] on use at bounding box center [734, 407] width 66 height 8
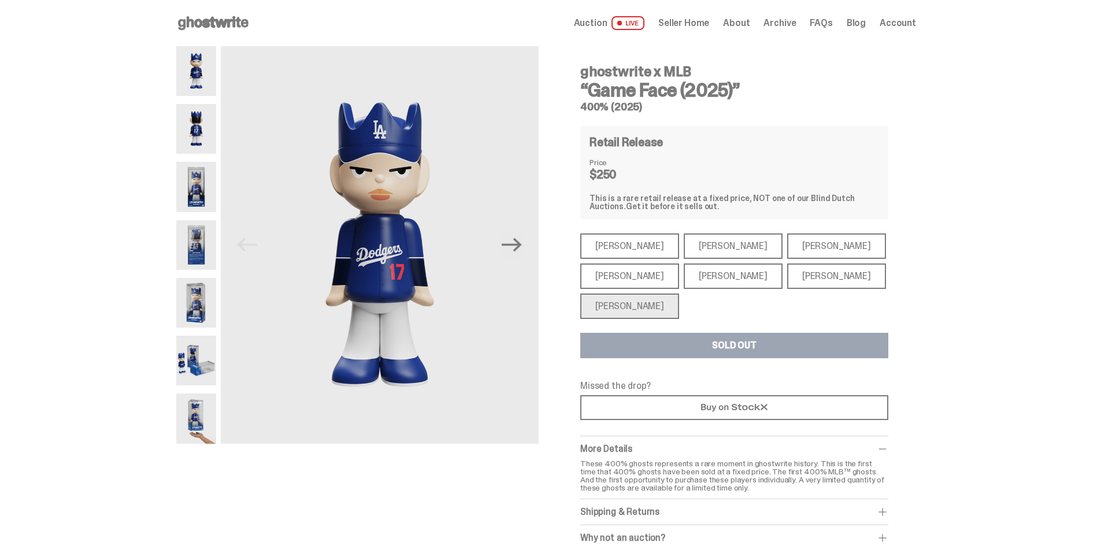
click at [225, 20] on use at bounding box center [213, 23] width 70 height 14
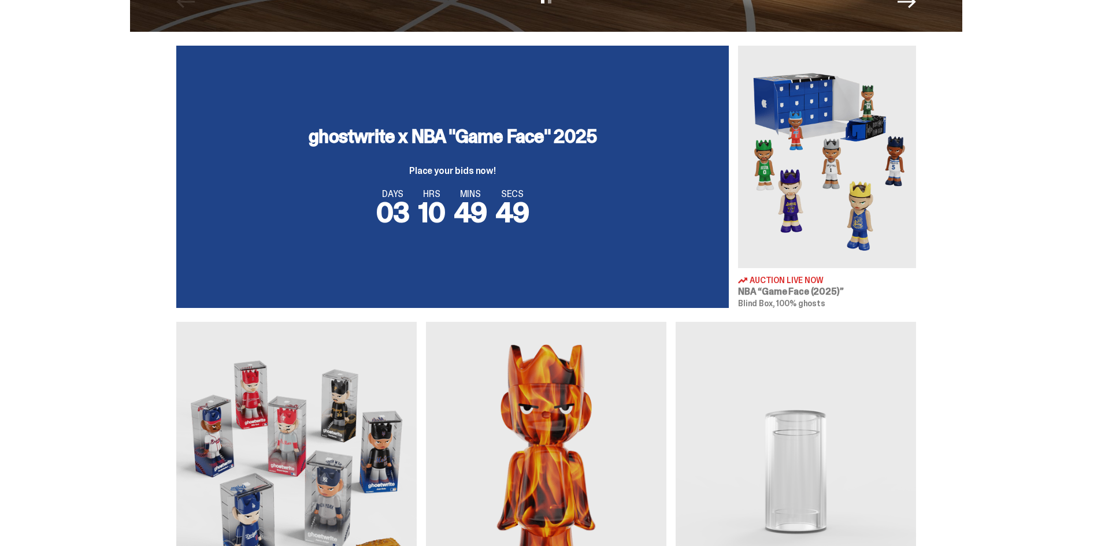
scroll to position [289, 0]
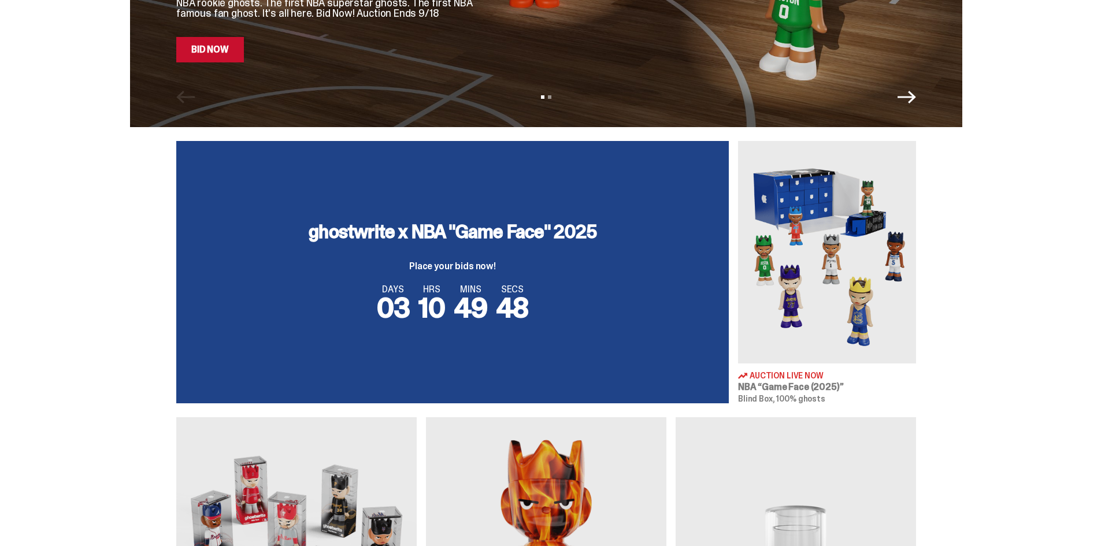
click at [495, 207] on div "ghostwrite x NBA "Game Face" 2025 Place your bids now! DAYS 03 HRS 10 MINS 49 S…" at bounding box center [452, 272] width 552 height 262
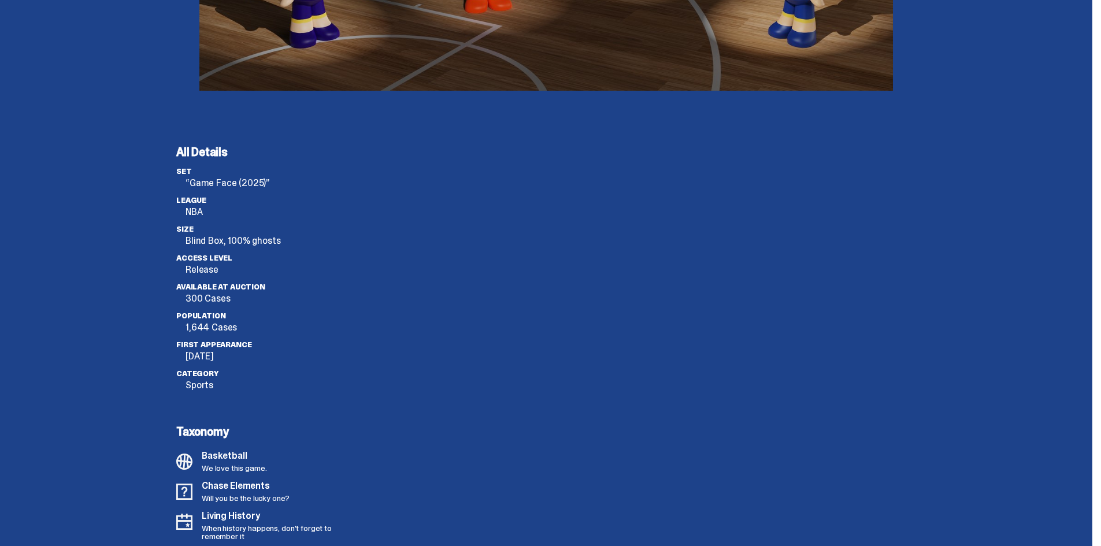
scroll to position [3062, 0]
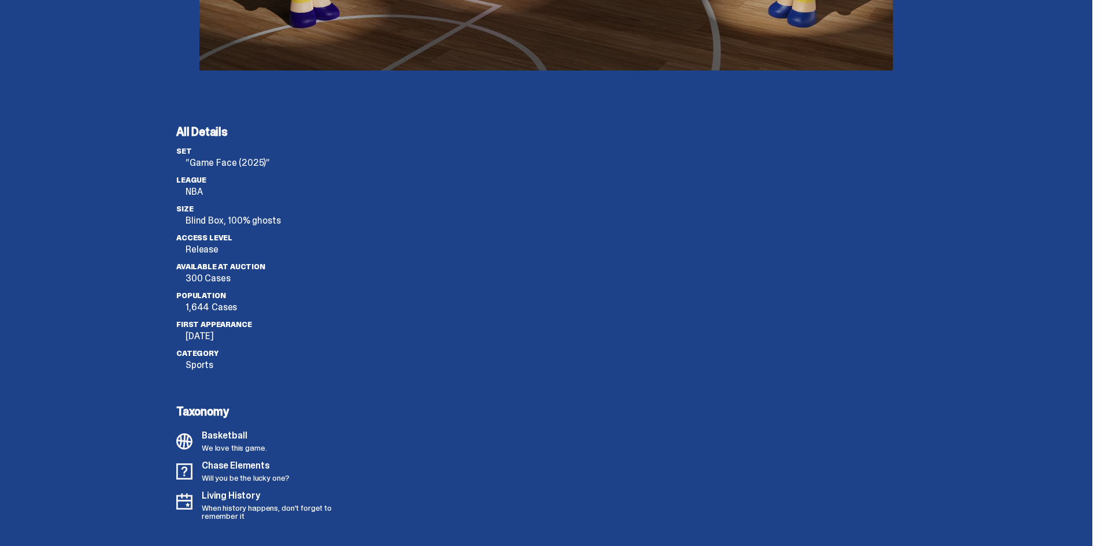
click at [800, 328] on div at bounding box center [638, 323] width 555 height 394
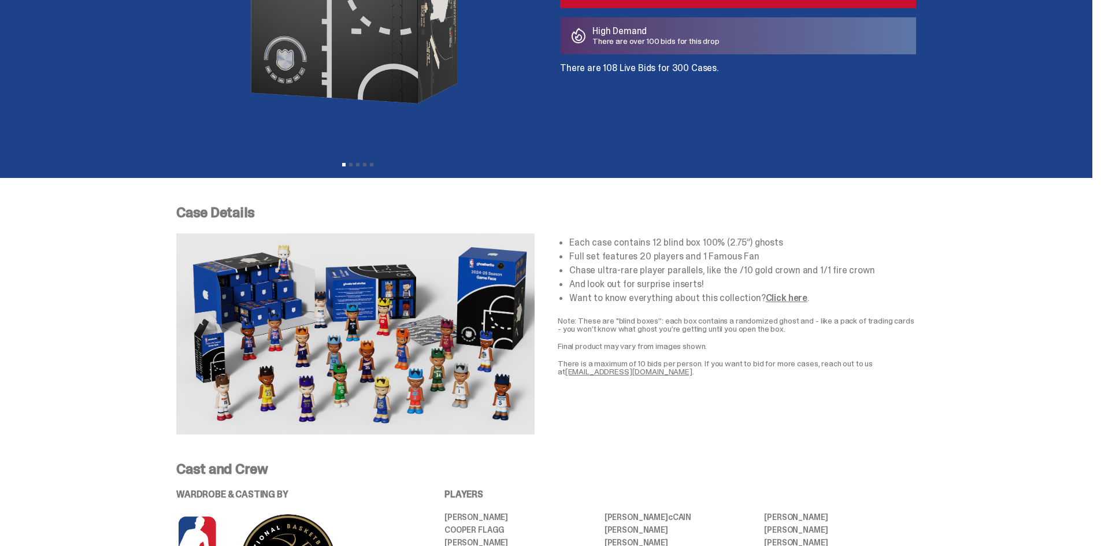
scroll to position [0, 0]
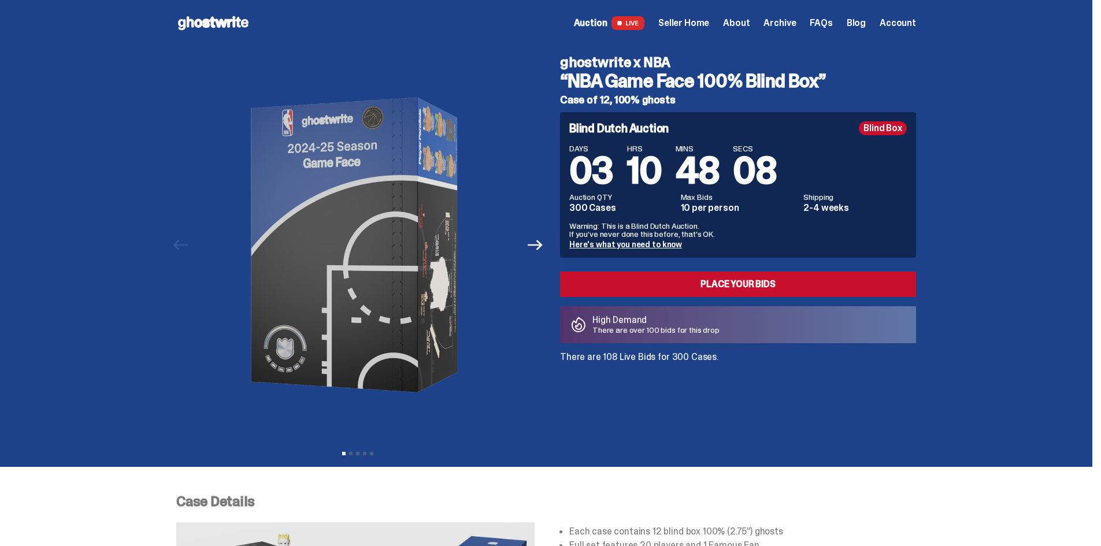
click at [865, 23] on link "Blog" at bounding box center [855, 22] width 19 height 9
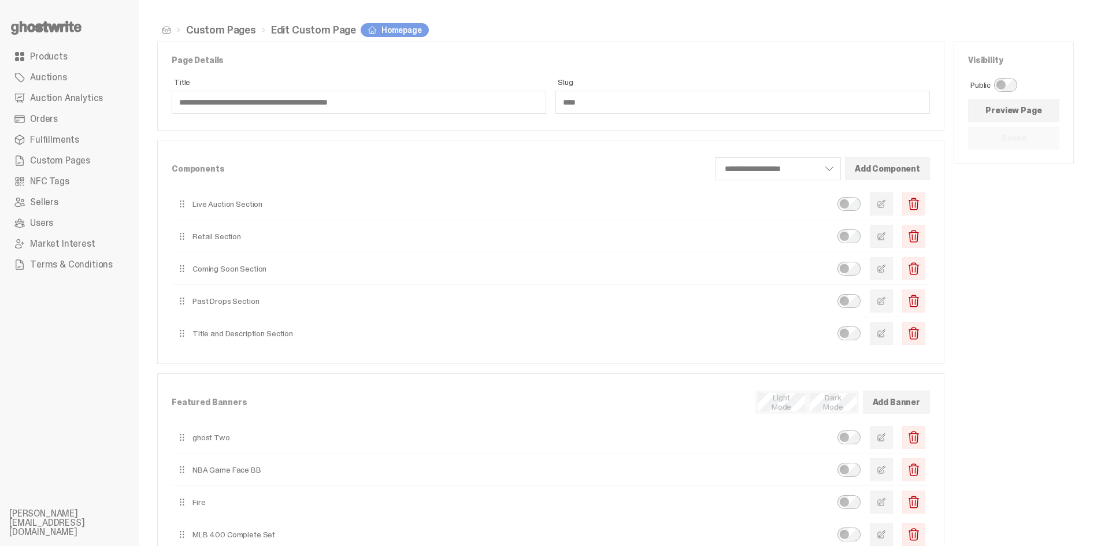
scroll to position [58, 0]
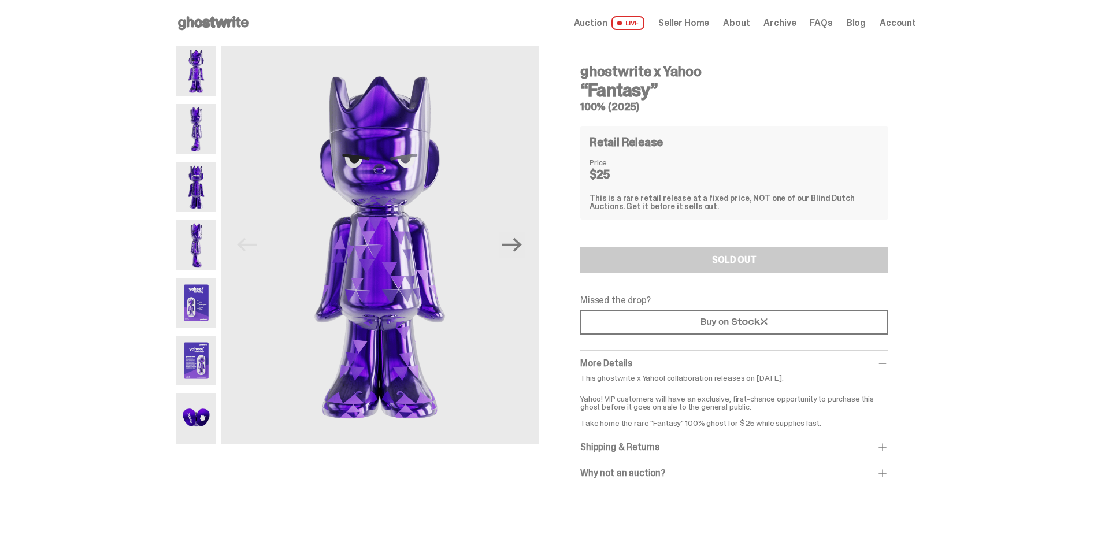
click at [218, 24] on use at bounding box center [213, 23] width 70 height 14
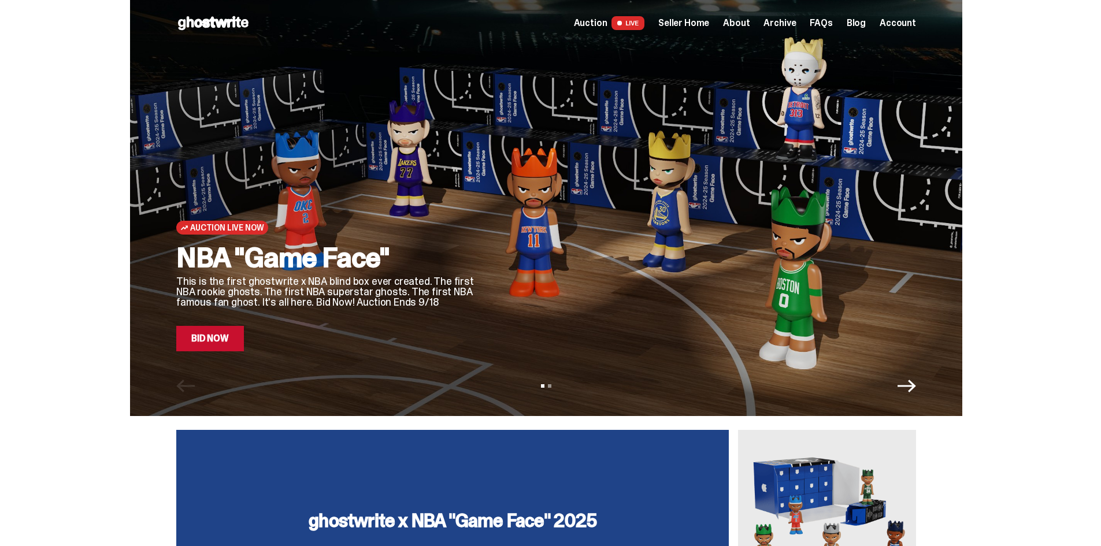
click at [689, 223] on div at bounding box center [705, 193] width 421 height 315
click at [205, 340] on link "Bid Now" at bounding box center [210, 338] width 68 height 25
